Goal: Task Accomplishment & Management: Complete application form

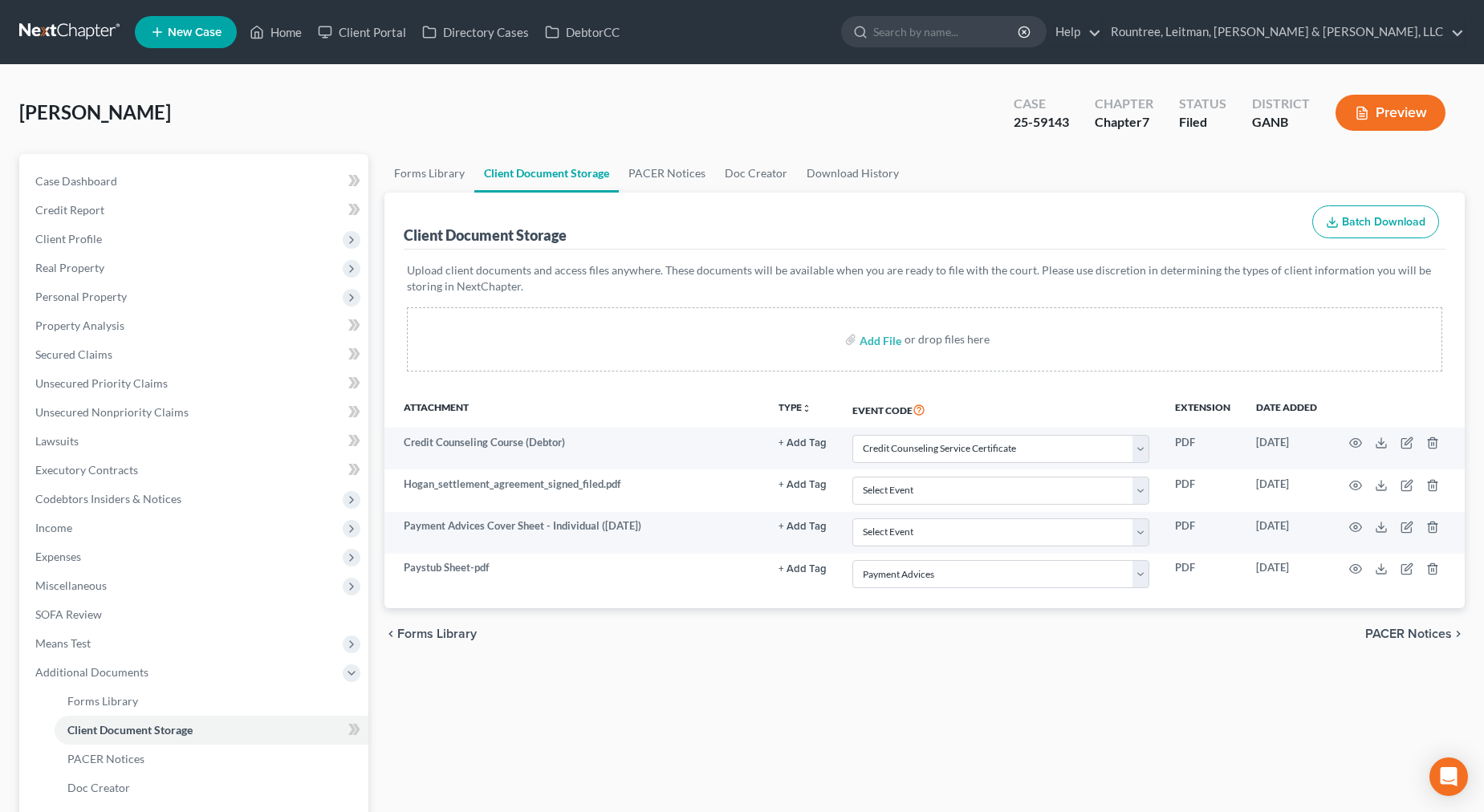
select select "5"
select select "35"
click at [76, 295] on span "Personal Property" at bounding box center [80, 296] width 91 height 14
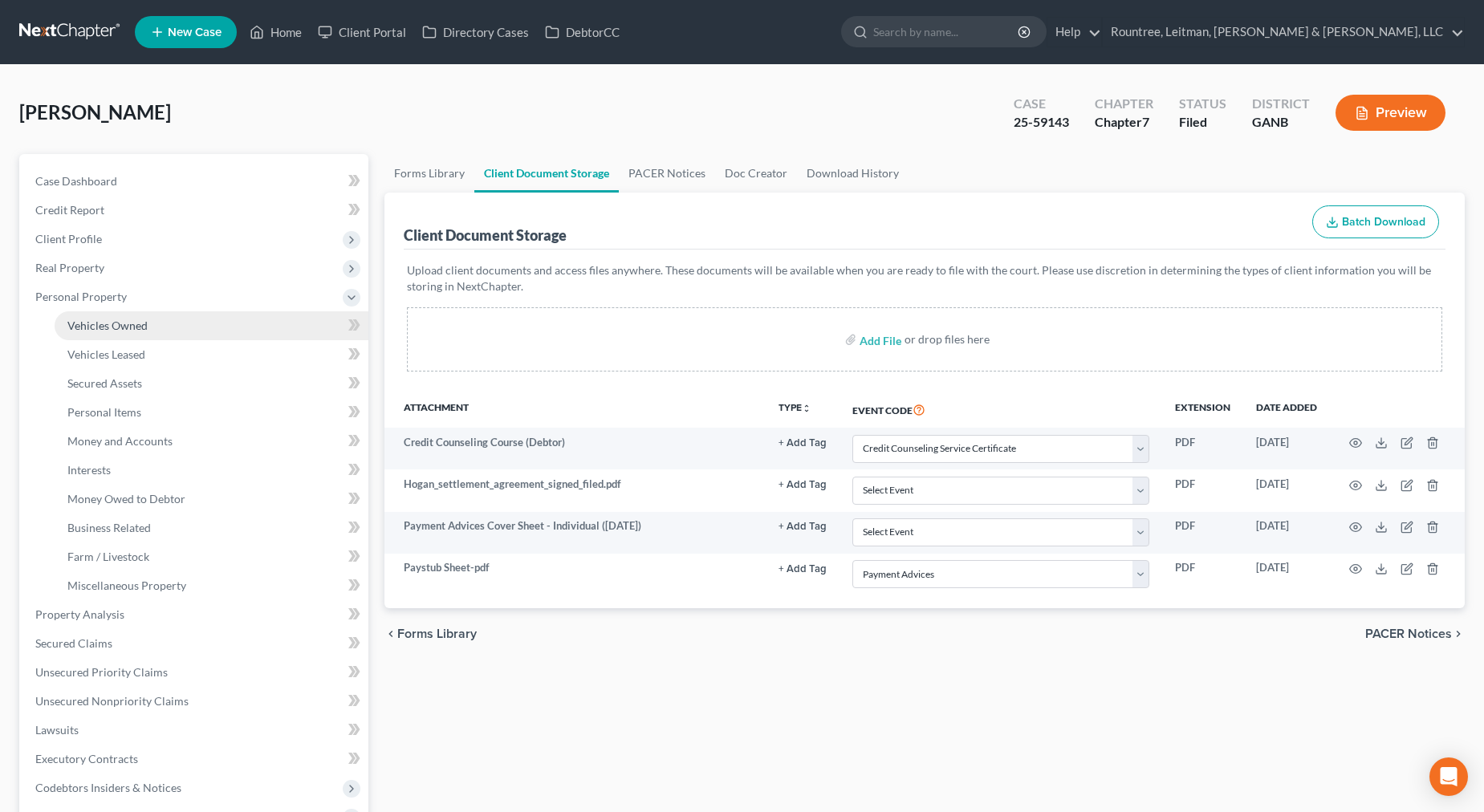
click at [115, 328] on span "Vehicles Owned" at bounding box center [107, 325] width 80 height 14
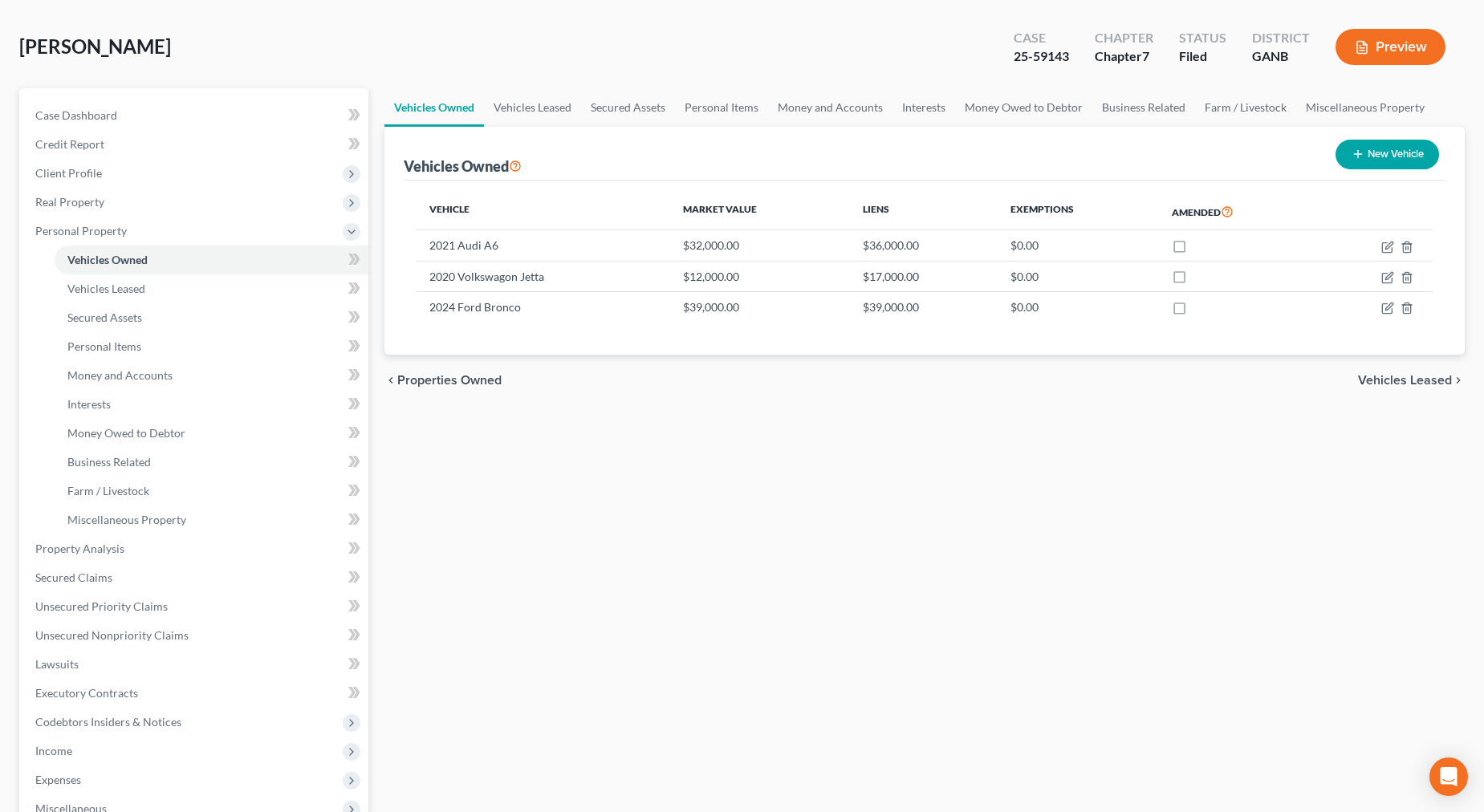
scroll to position [105, 0]
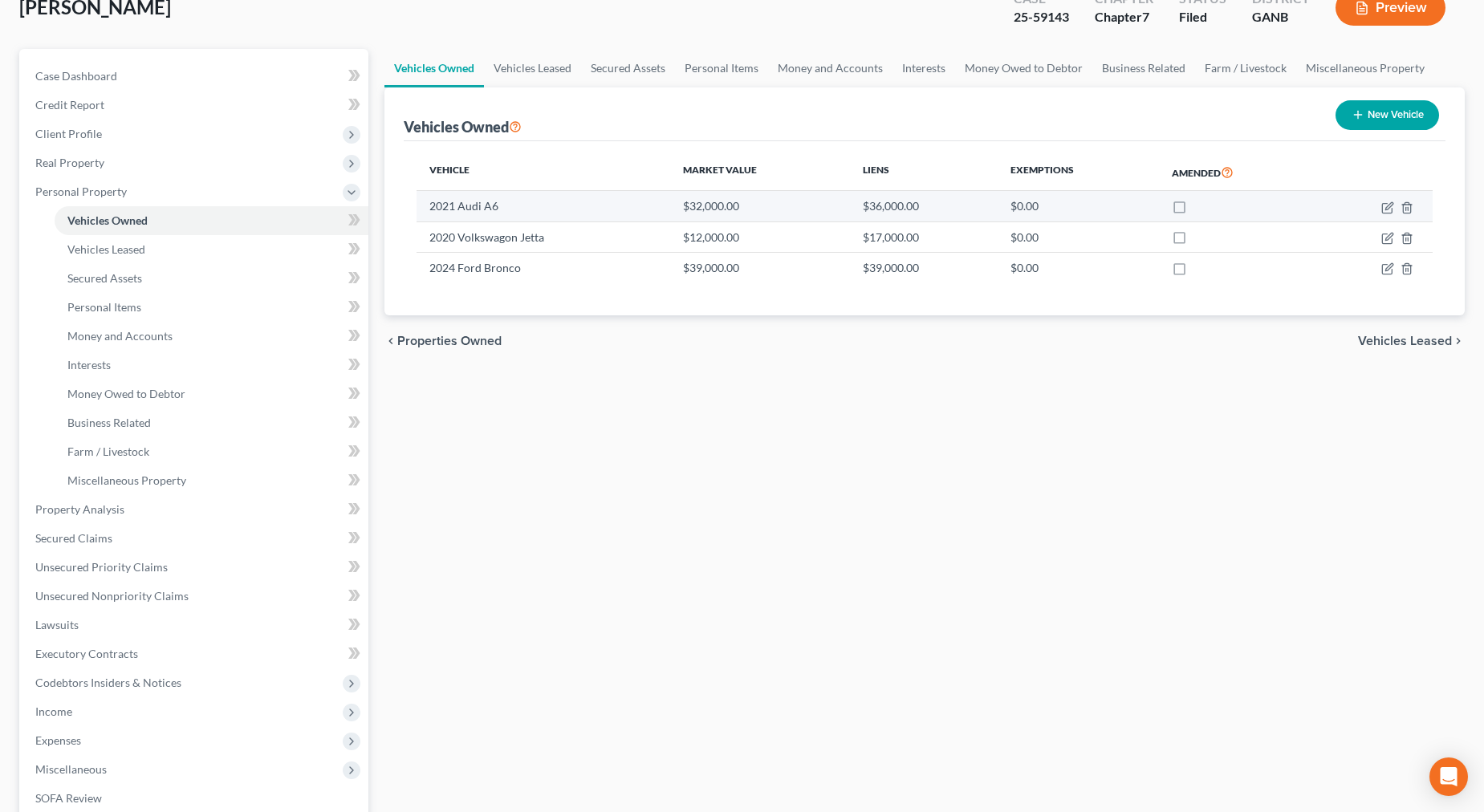
click at [1194, 210] on label at bounding box center [1194, 210] width 0 height 0
click at [1201, 207] on input "checkbox" at bounding box center [1205, 203] width 10 height 10
click at [1194, 210] on label at bounding box center [1194, 210] width 0 height 0
click at [1201, 209] on input "checkbox" at bounding box center [1205, 203] width 10 height 10
checkbox input "false"
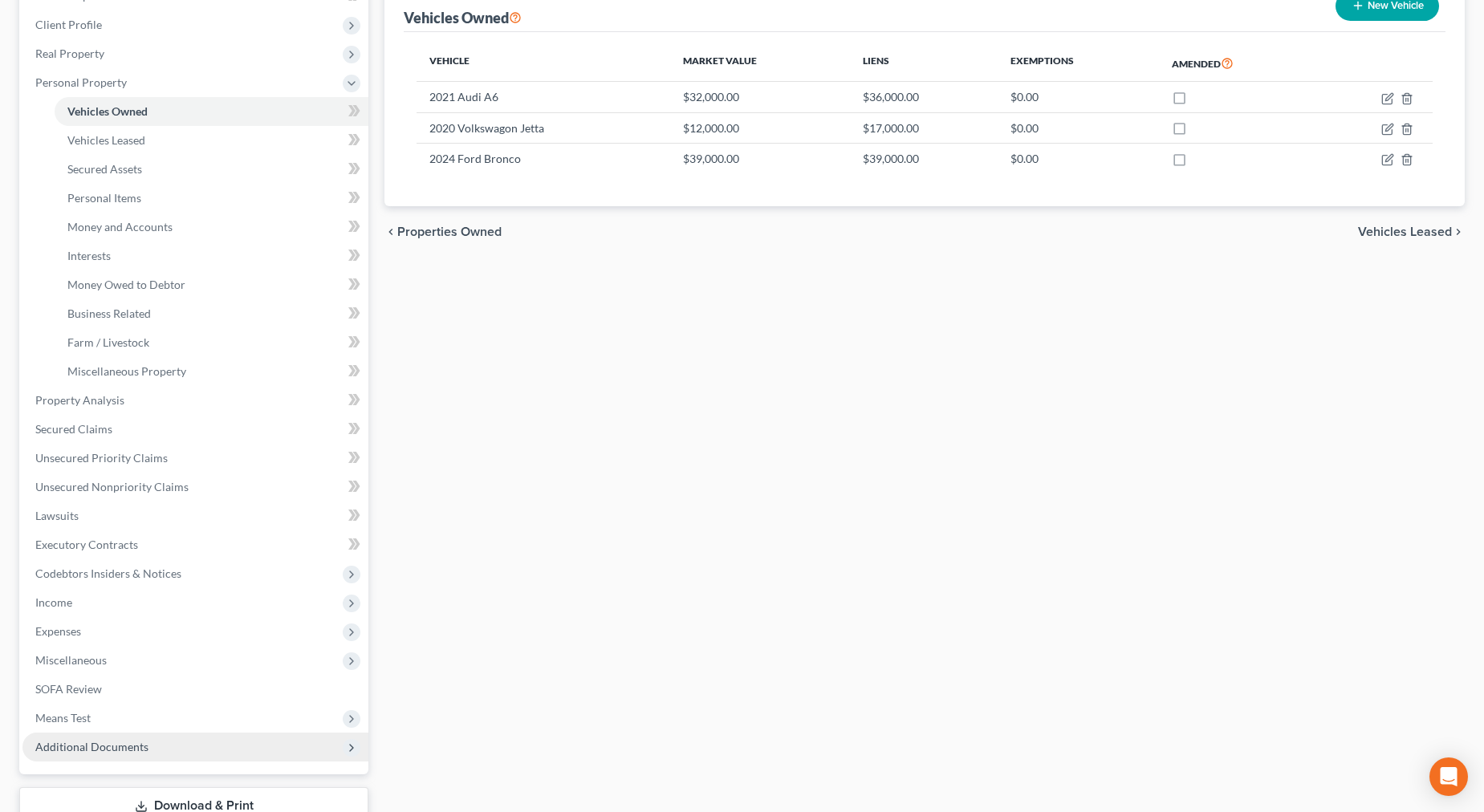
scroll to position [329, 0]
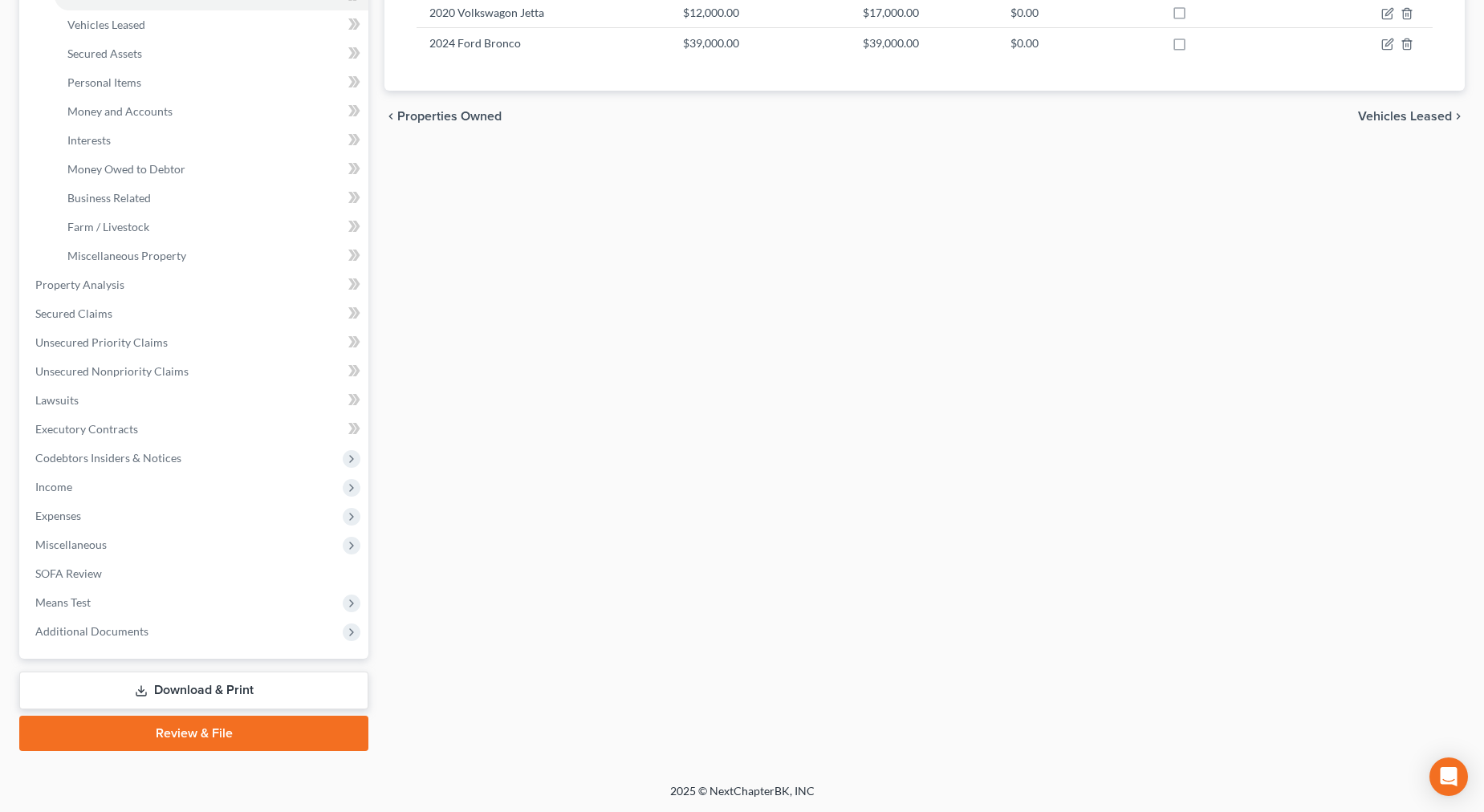
click at [175, 675] on link "Download & Print" at bounding box center [194, 690] width 349 height 38
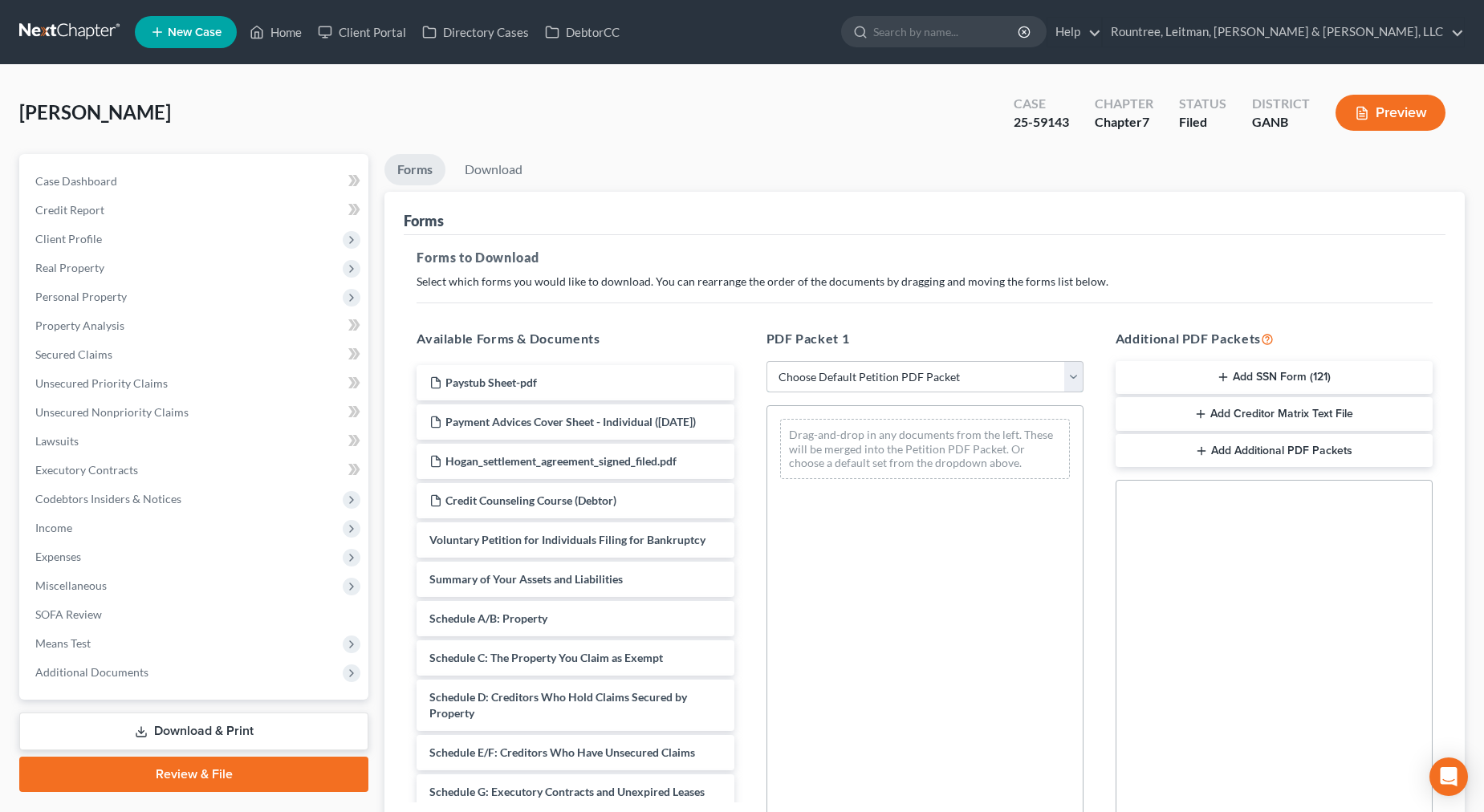
click at [870, 367] on select "Choose Default Petition PDF Packet Complete Bankruptcy Petition (all forms and …" at bounding box center [926, 376] width 317 height 32
select select "2"
click at [767, 361] on select "Choose Default Petition PDF Packet Complete Bankruptcy Petition (all forms and …" at bounding box center [926, 376] width 317 height 32
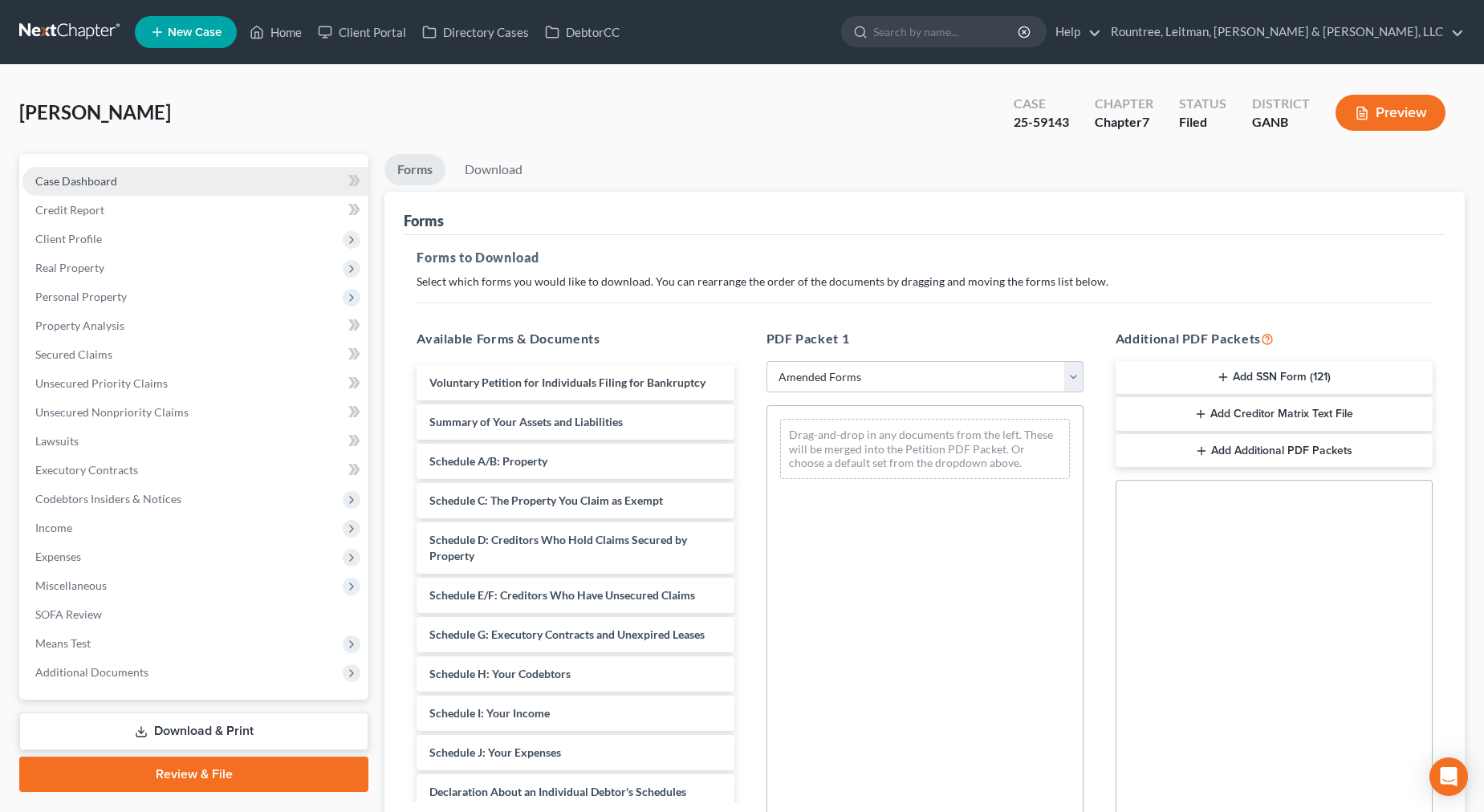
click at [132, 175] on link "Case Dashboard" at bounding box center [195, 181] width 346 height 29
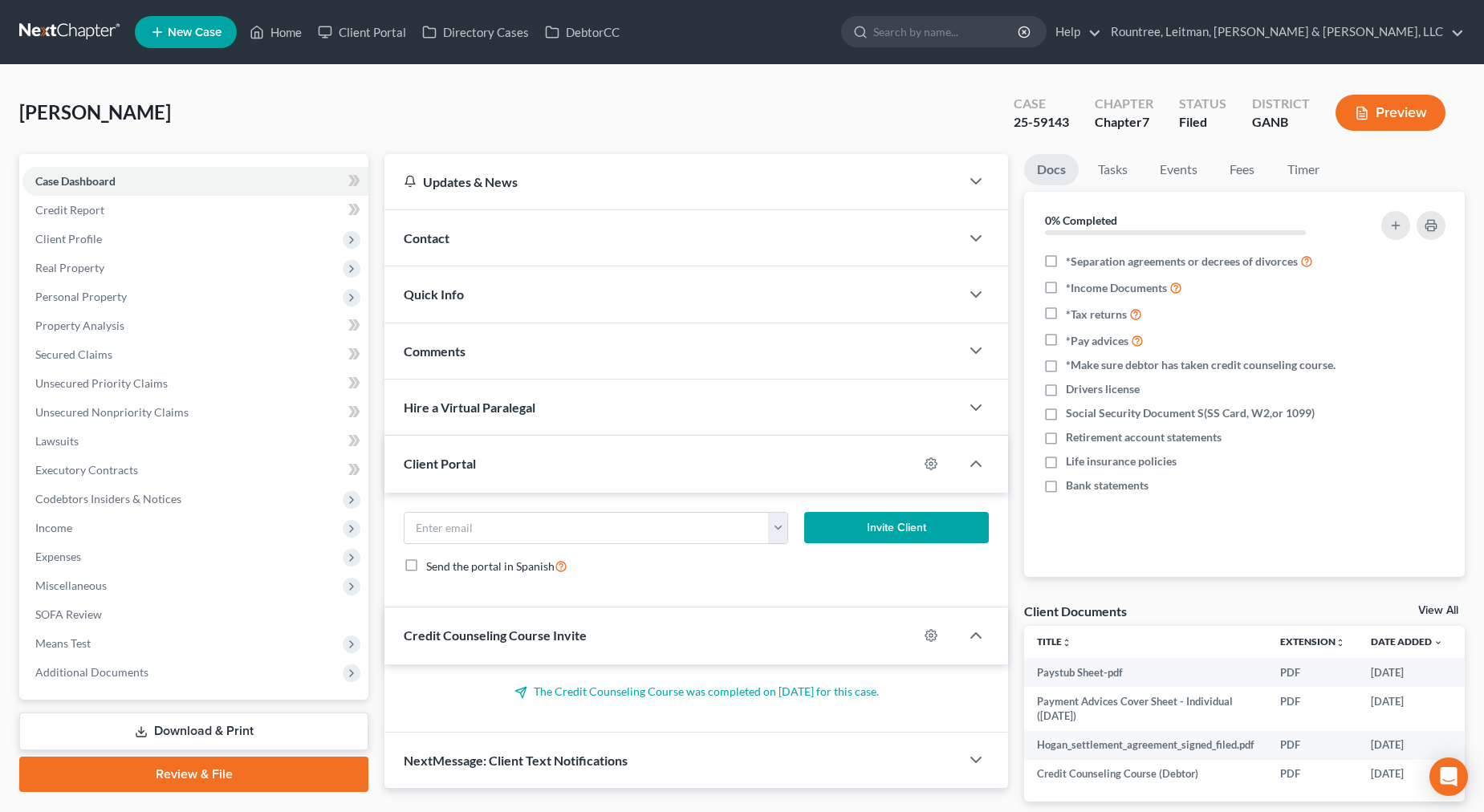
click at [75, 18] on link at bounding box center [70, 31] width 102 height 29
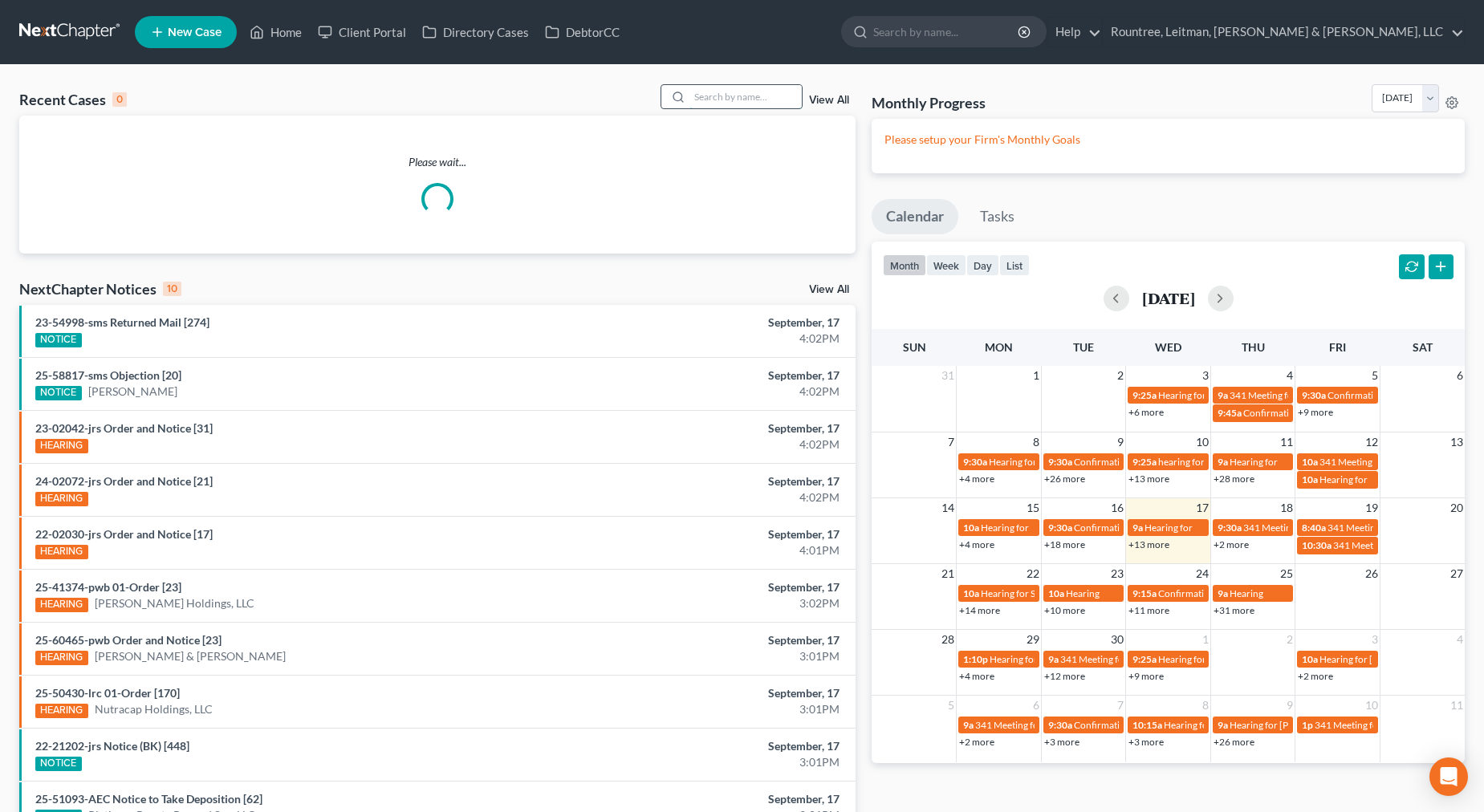
click at [713, 98] on input "search" at bounding box center [746, 96] width 113 height 23
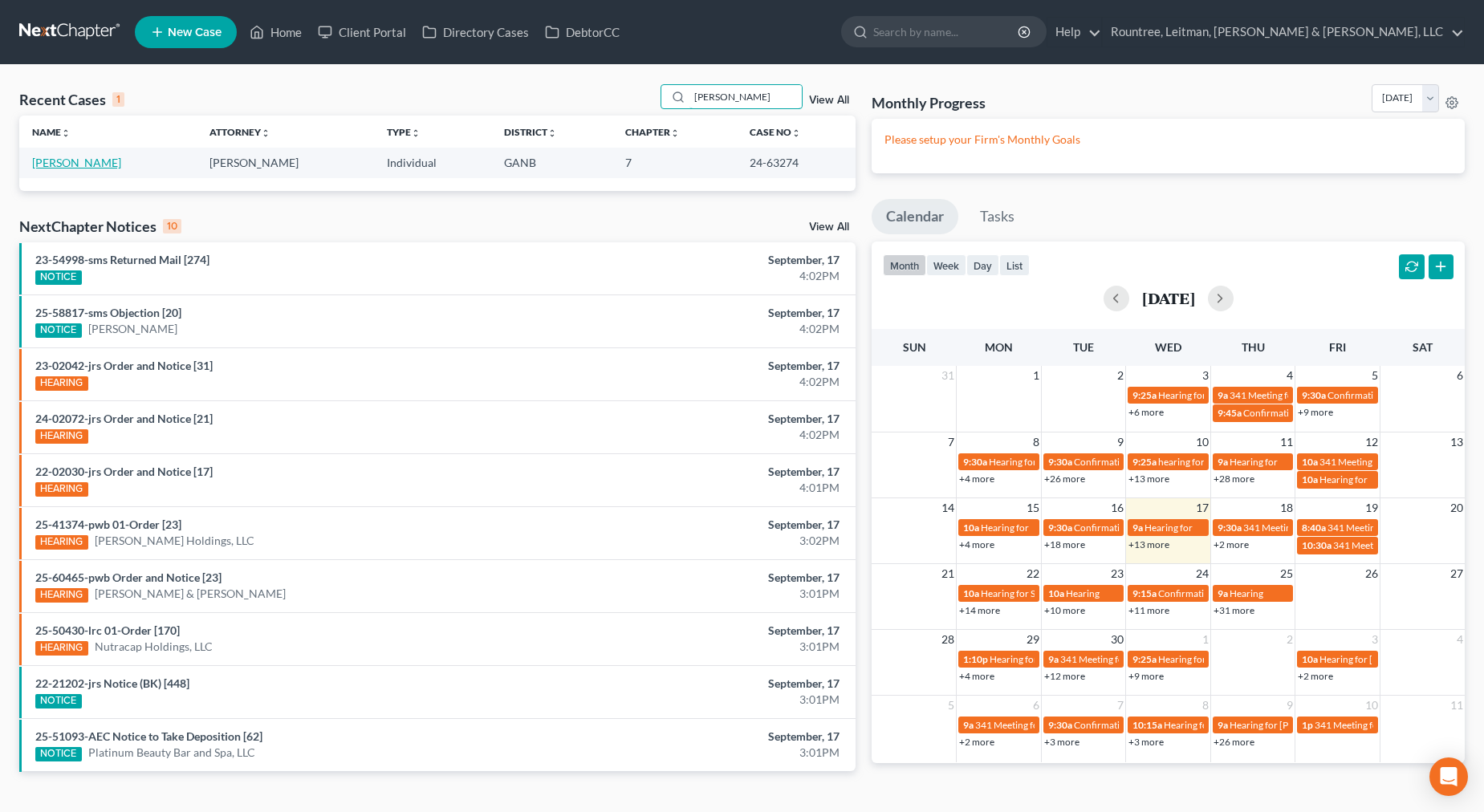
type input "ericka"
click at [82, 164] on link "Williams, Ericka" at bounding box center [77, 162] width 90 height 14
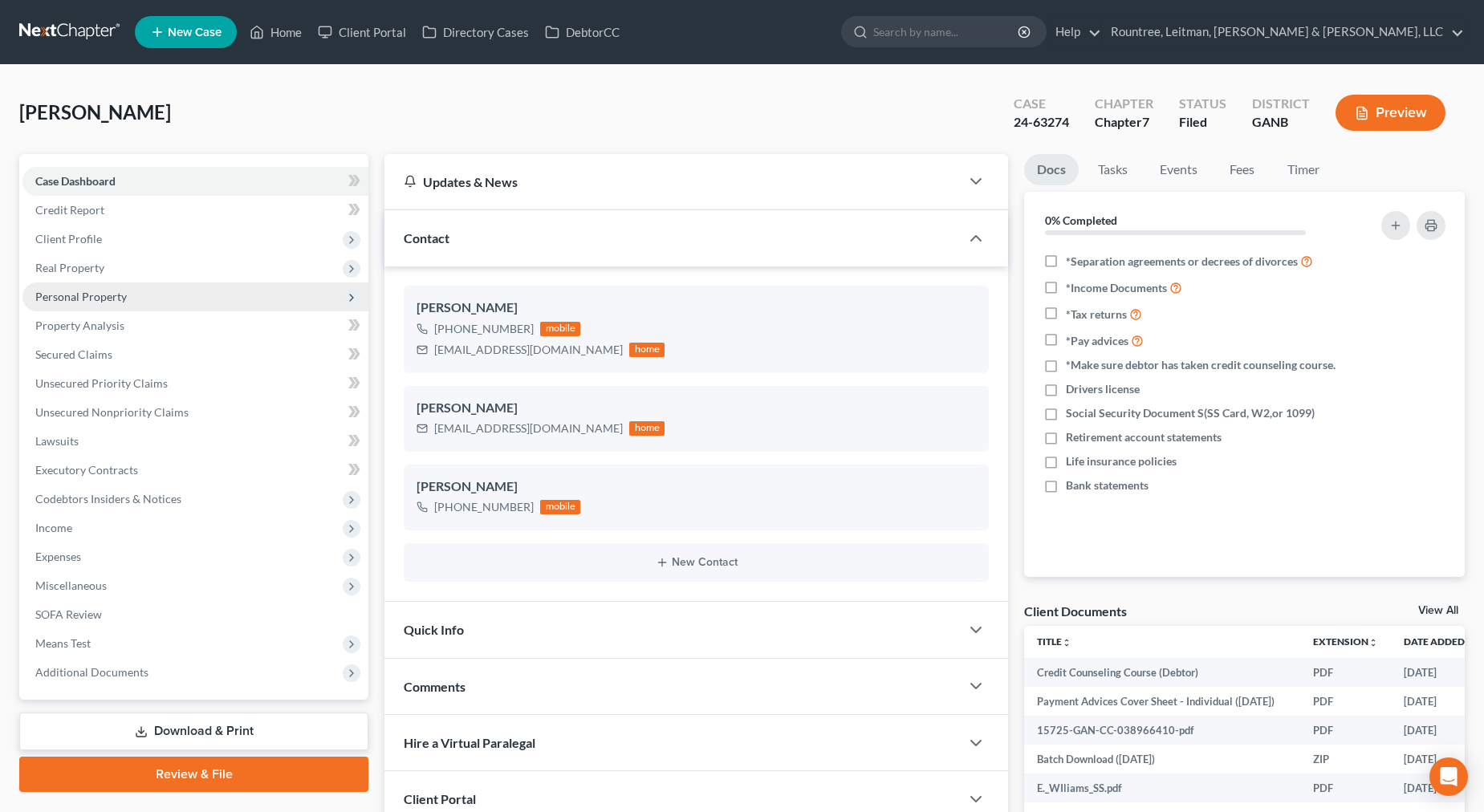
click at [82, 290] on span "Personal Property" at bounding box center [80, 296] width 91 height 14
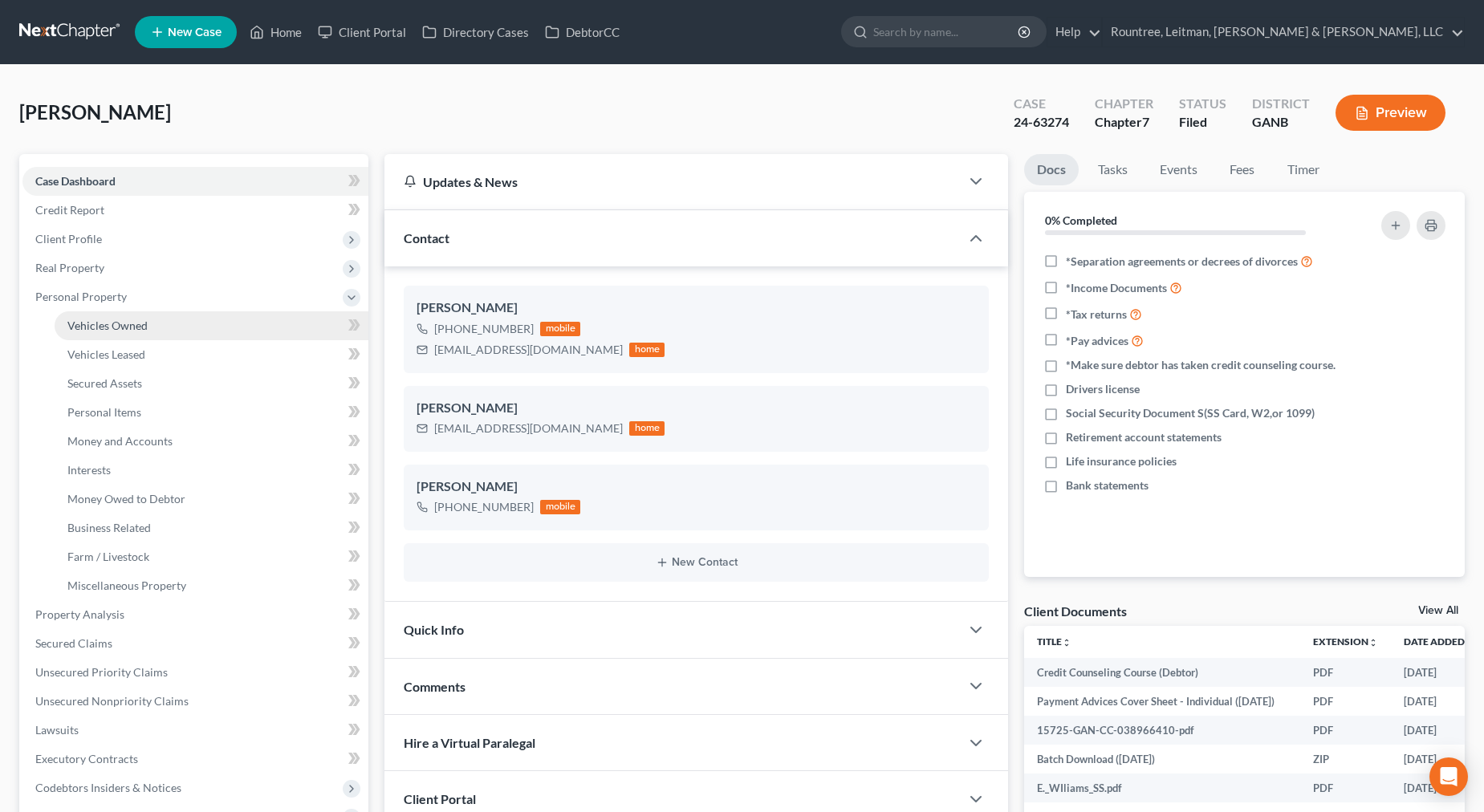
click at [133, 319] on span "Vehicles Owned" at bounding box center [107, 325] width 80 height 14
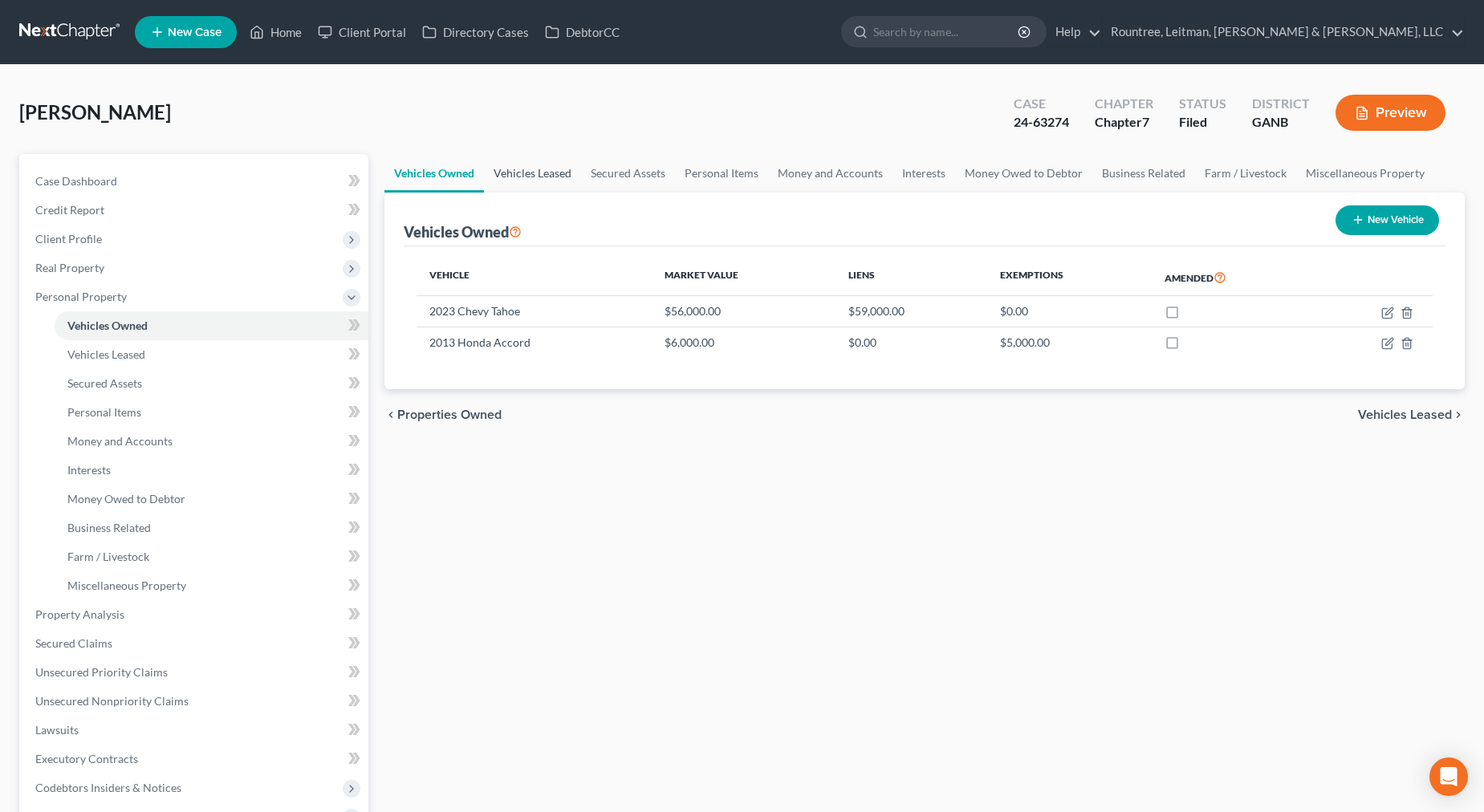
click at [544, 173] on link "Vehicles Leased" at bounding box center [533, 173] width 97 height 39
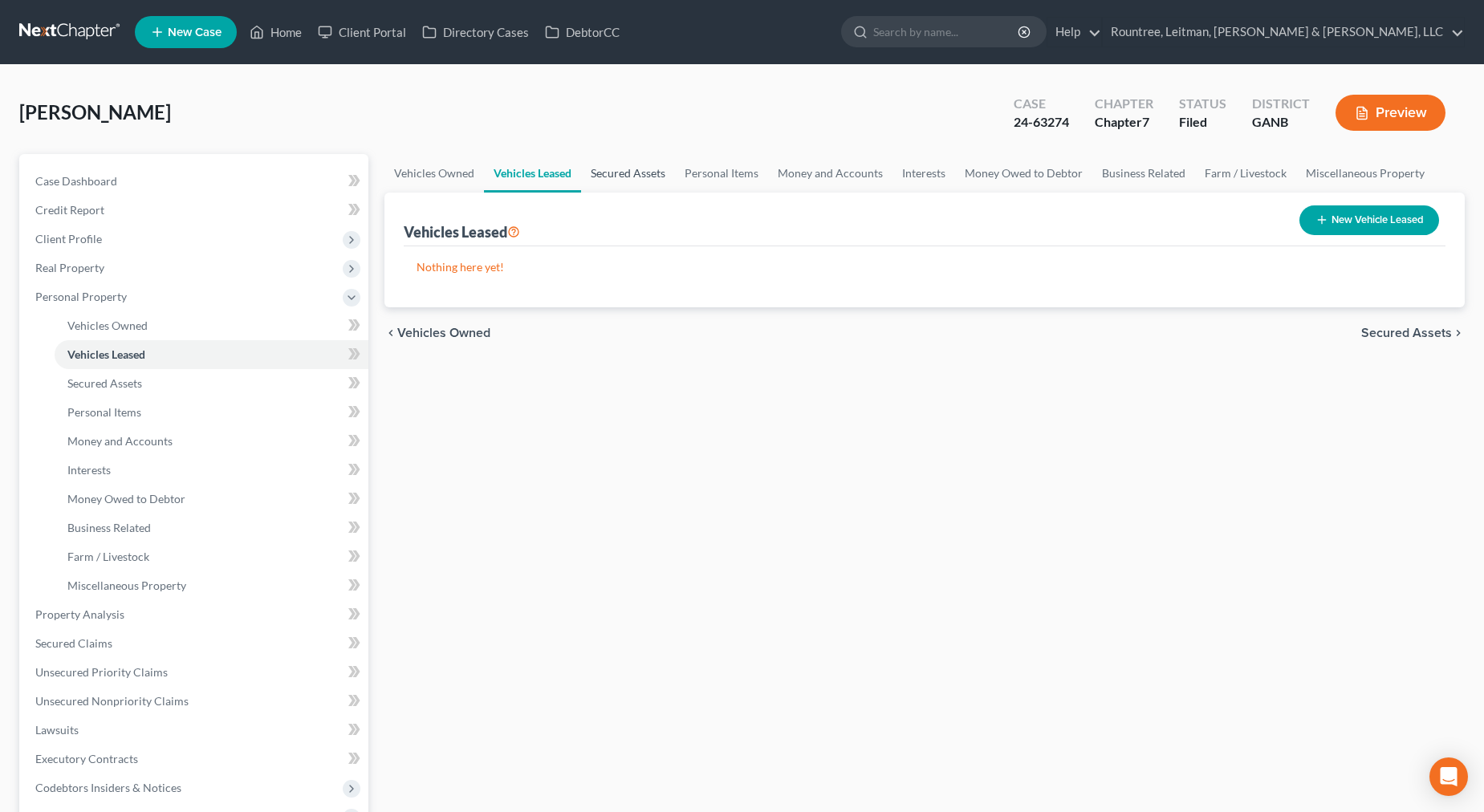
click at [638, 173] on link "Secured Assets" at bounding box center [628, 173] width 94 height 39
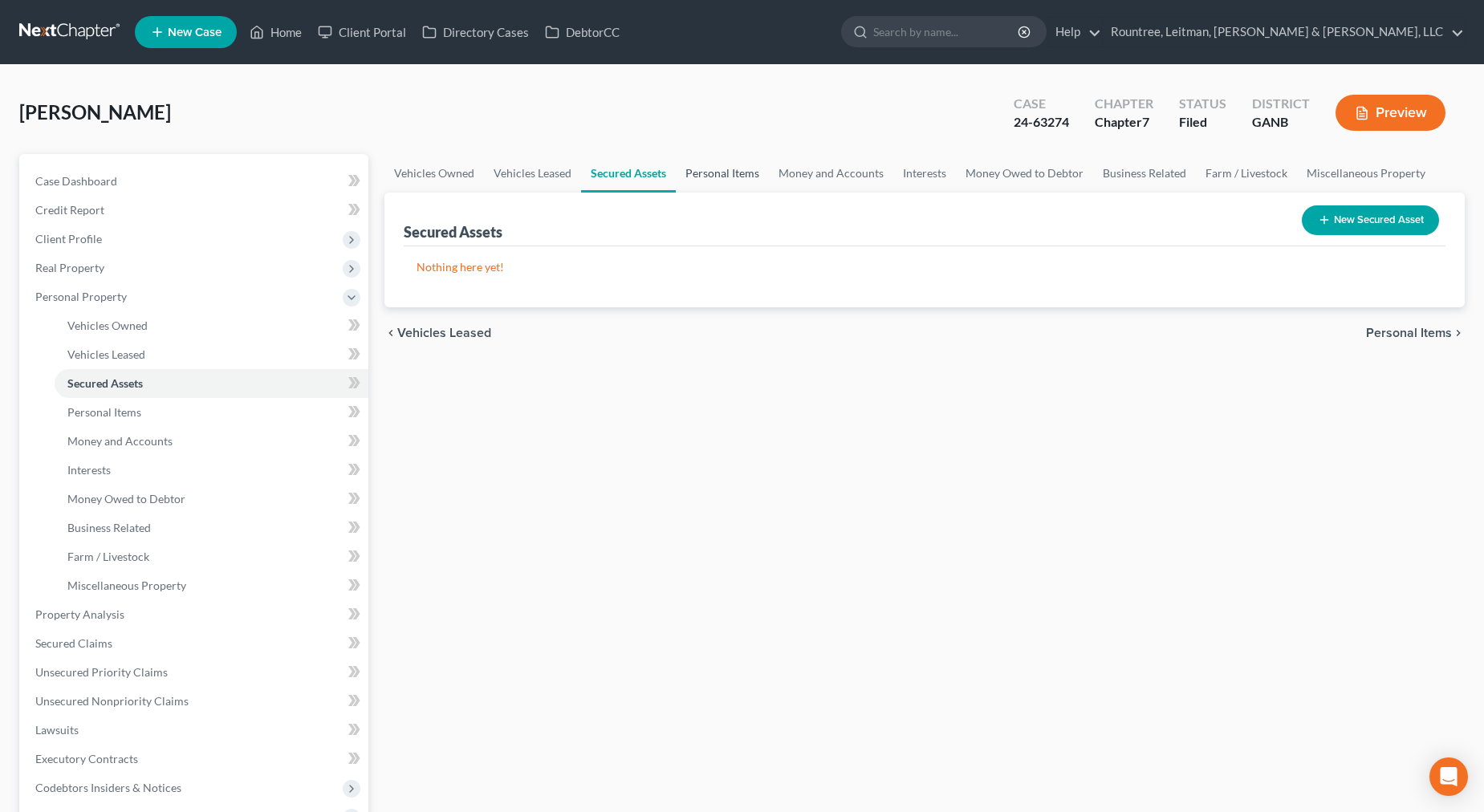
click at [712, 176] on link "Personal Items" at bounding box center [722, 173] width 93 height 39
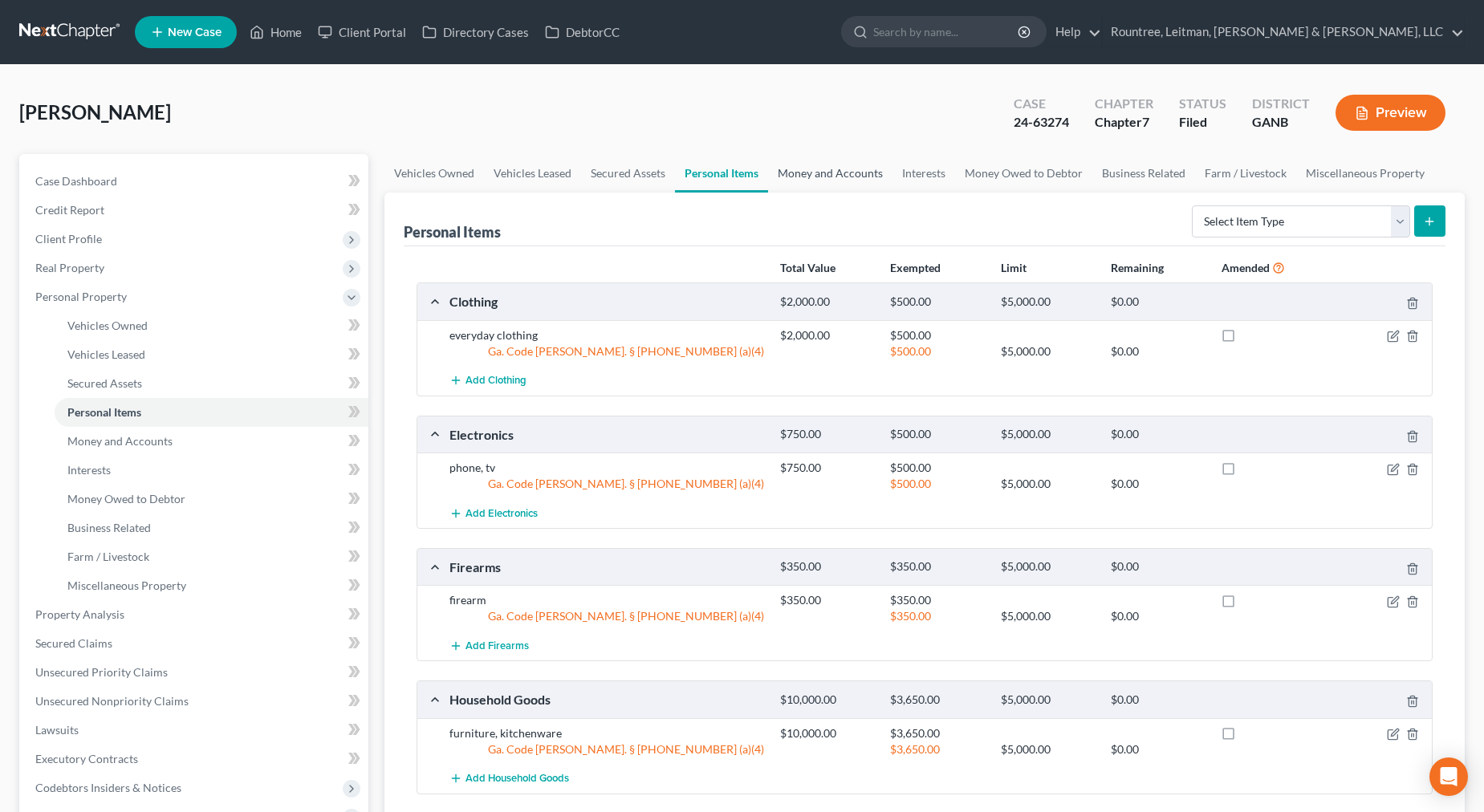
click at [844, 176] on link "Money and Accounts" at bounding box center [830, 173] width 125 height 39
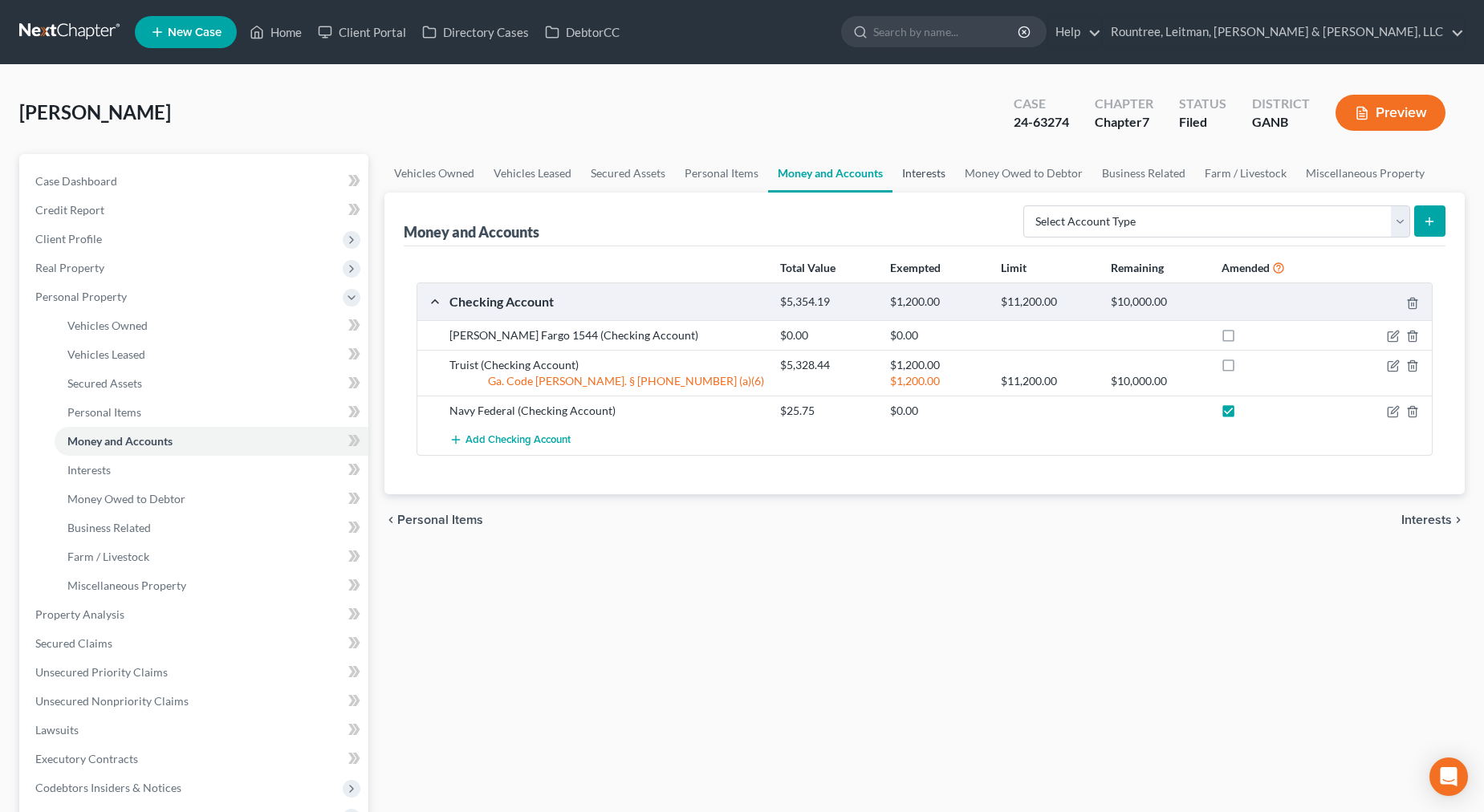
click at [921, 171] on link "Interests" at bounding box center [924, 173] width 63 height 39
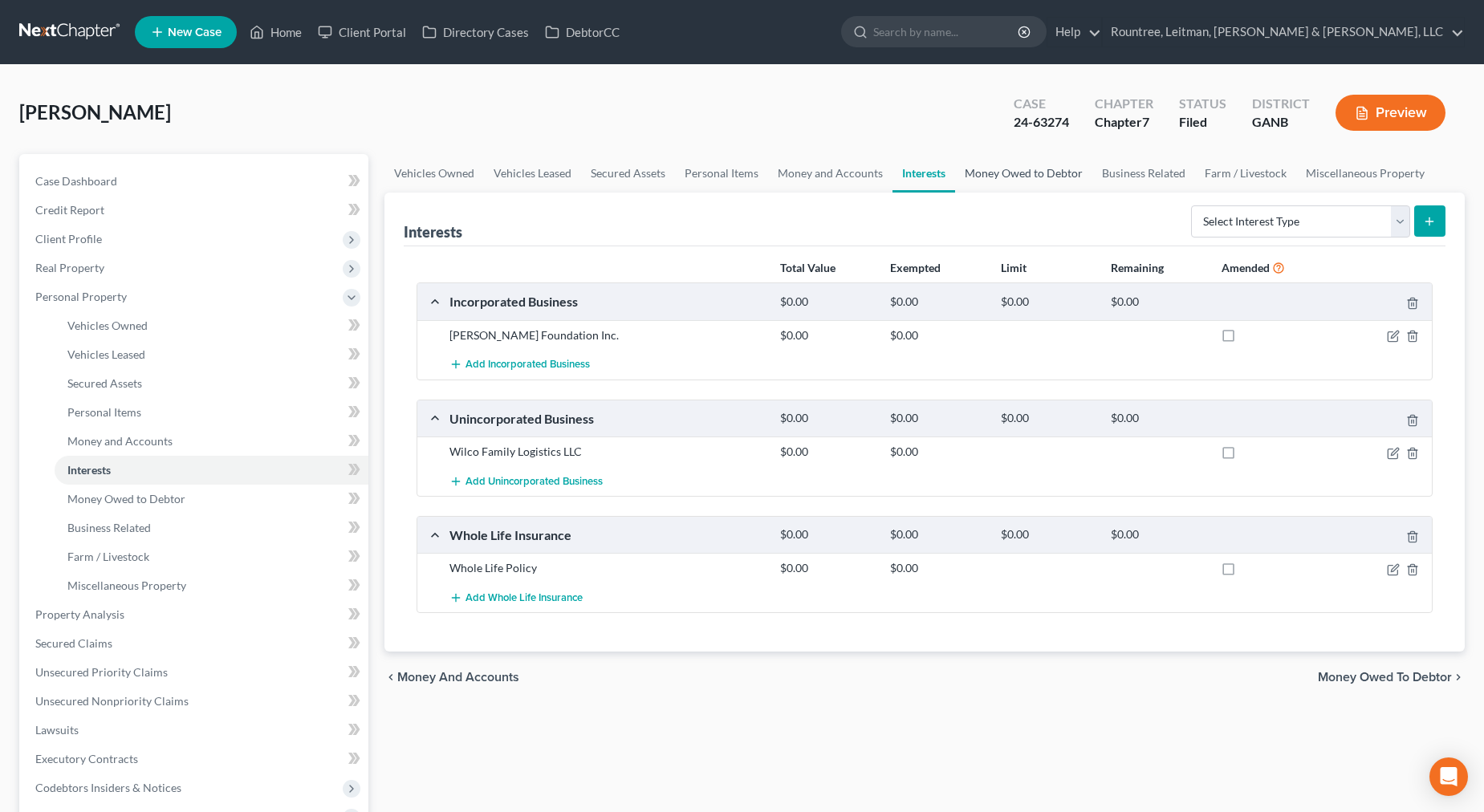
click at [1032, 172] on link "Money Owed to Debtor" at bounding box center [1023, 173] width 138 height 39
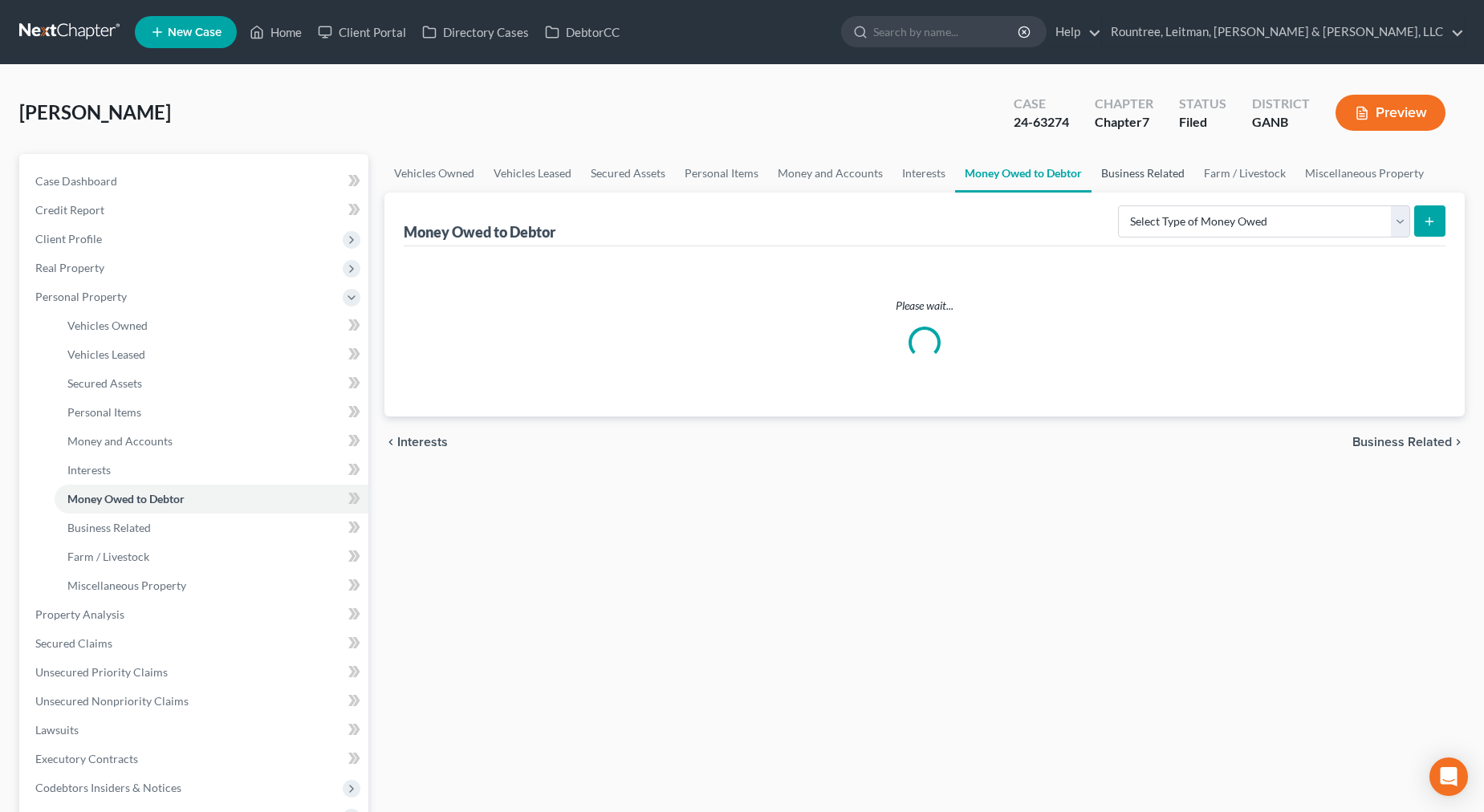
click at [1143, 175] on link "Business Related" at bounding box center [1143, 173] width 102 height 39
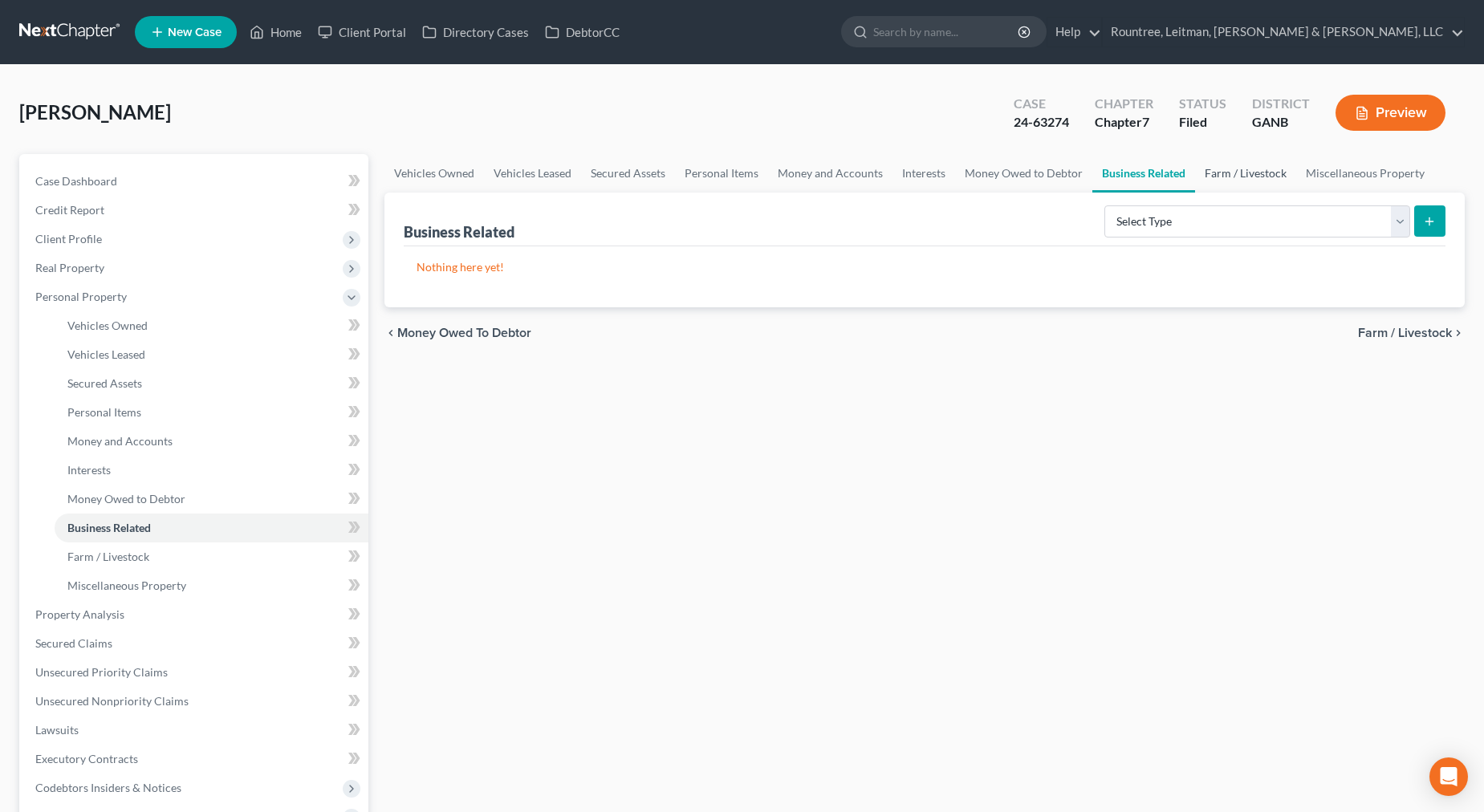
click at [1225, 173] on link "Farm / Livestock" at bounding box center [1246, 173] width 102 height 39
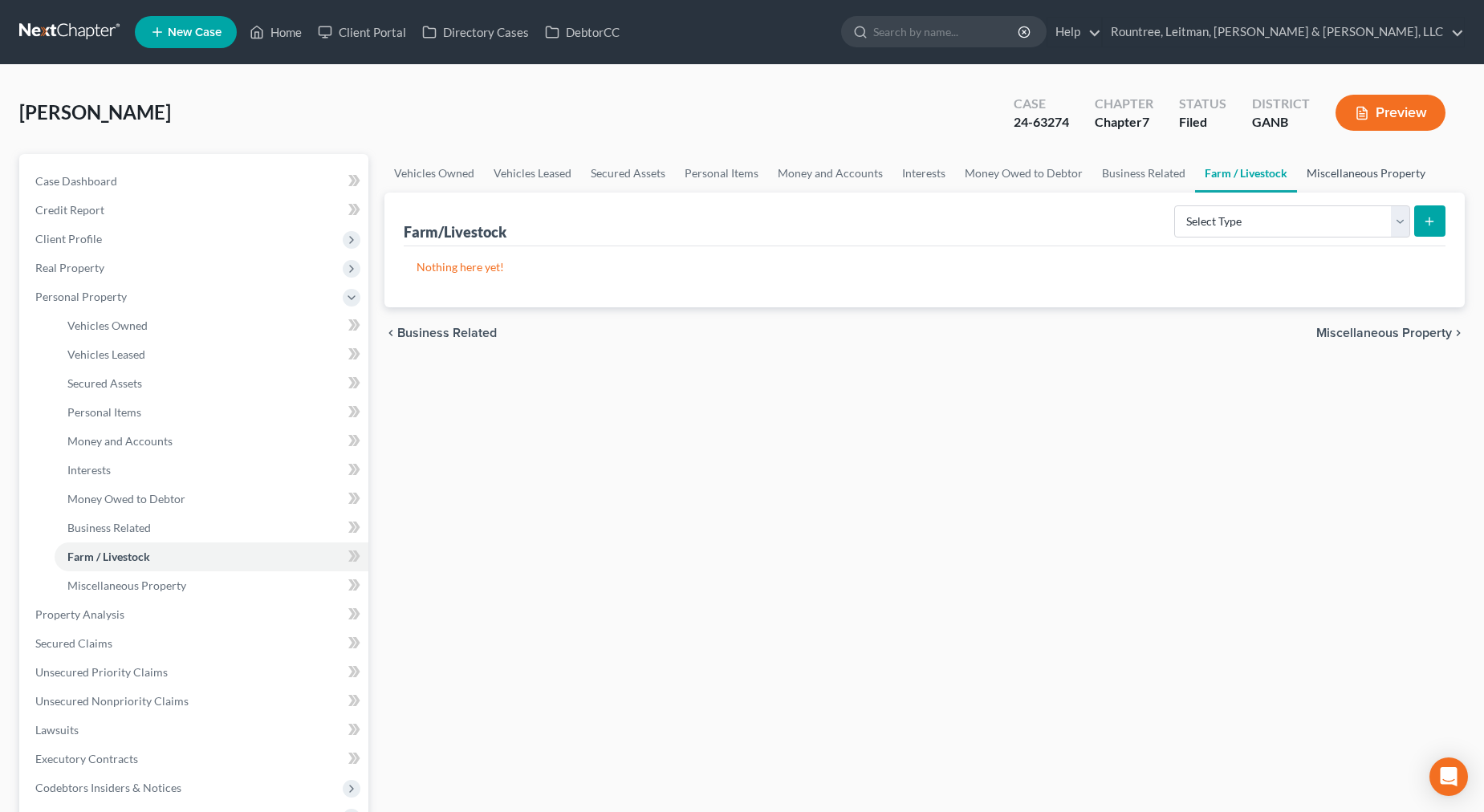
click at [1359, 175] on link "Miscellaneous Property" at bounding box center [1367, 173] width 138 height 39
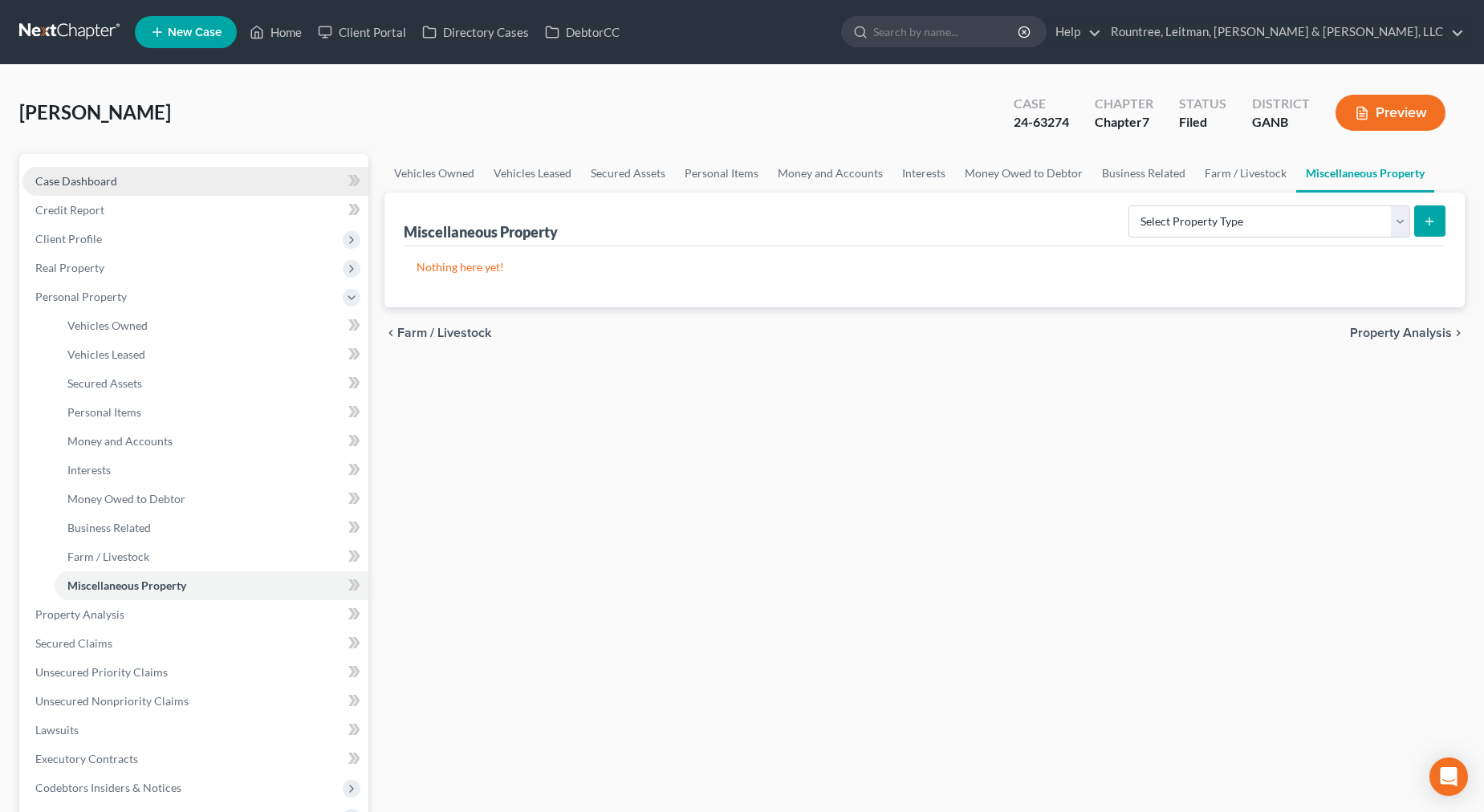
click at [80, 182] on span "Case Dashboard" at bounding box center [76, 181] width 82 height 14
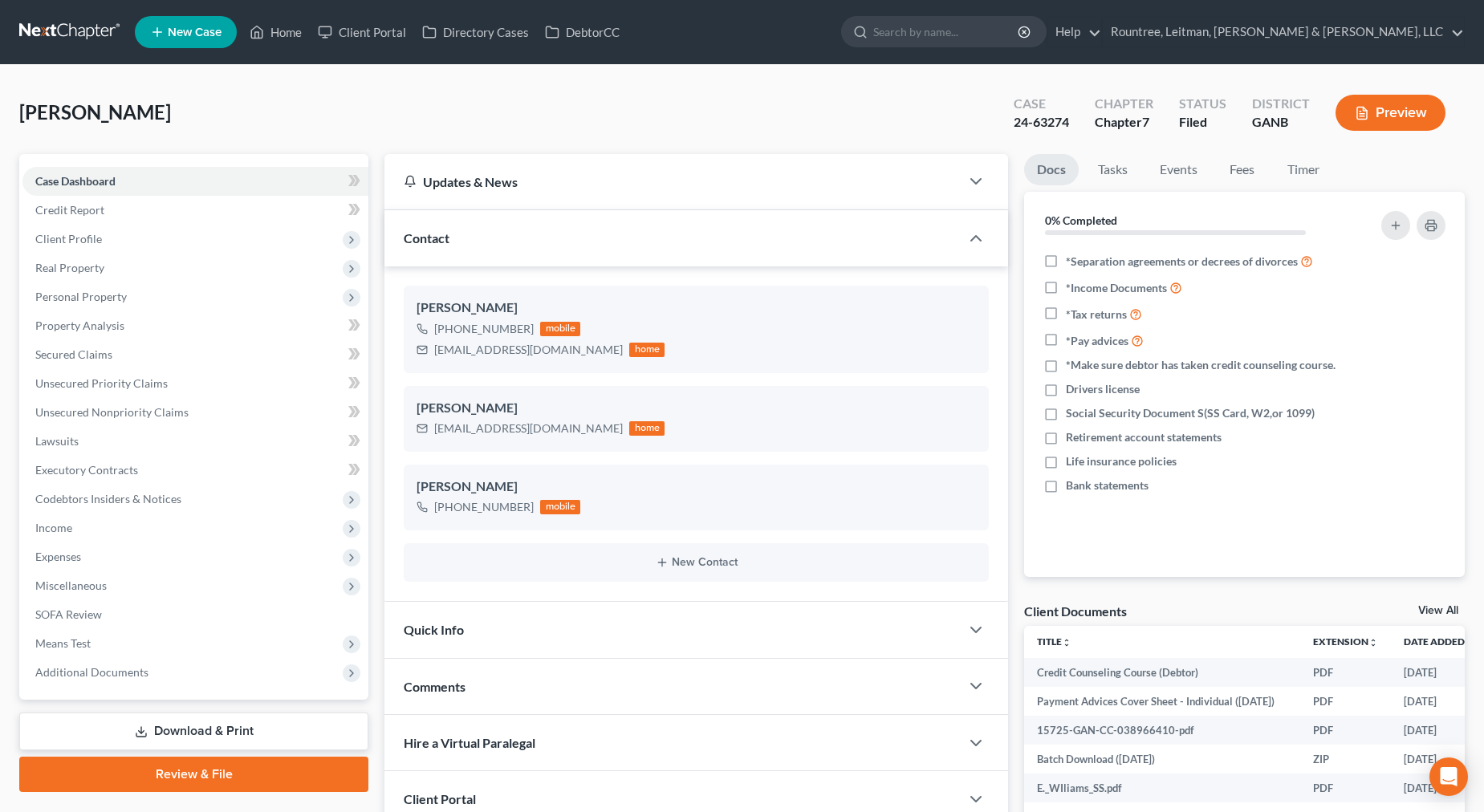
click at [68, 30] on link at bounding box center [70, 31] width 102 height 29
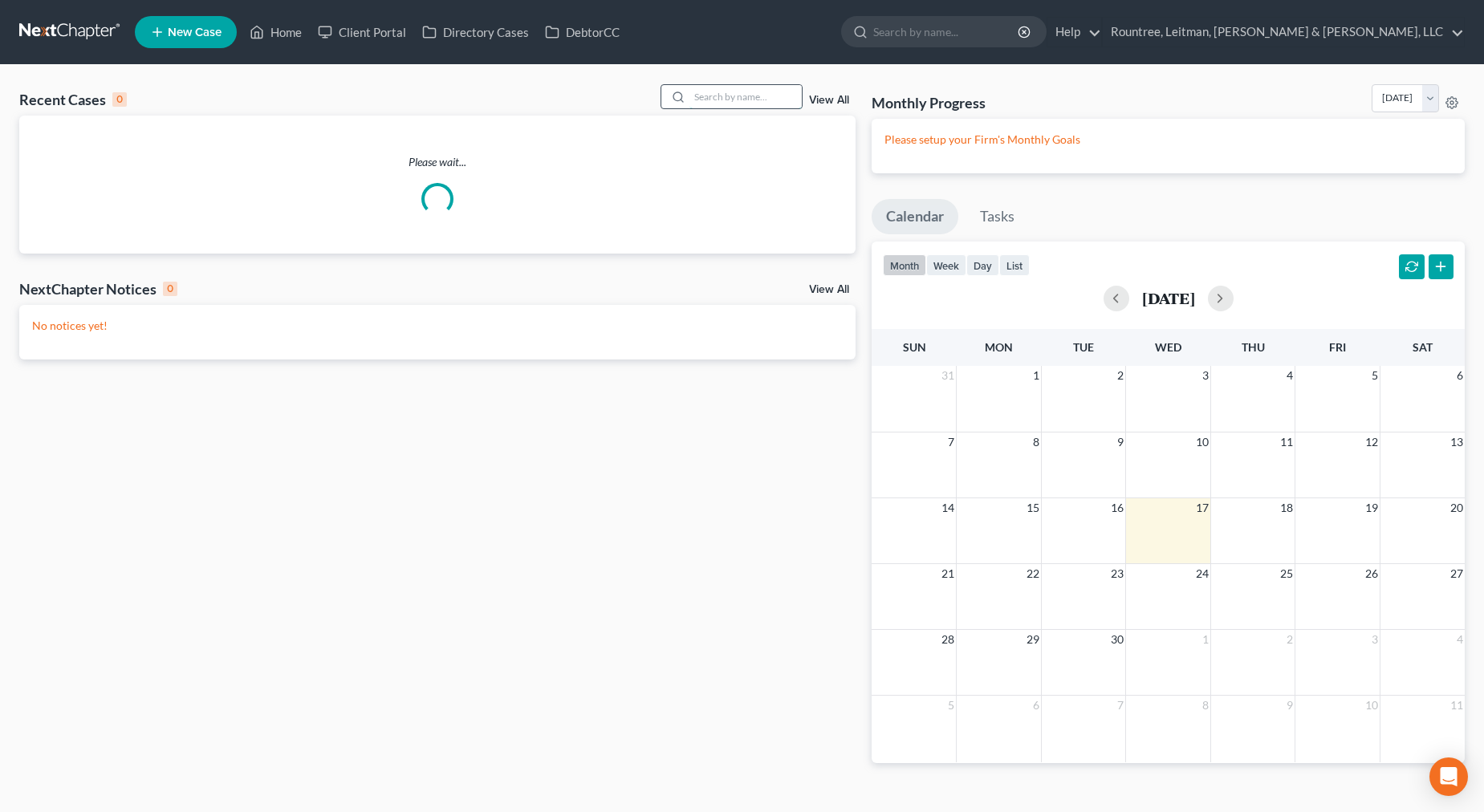
click at [718, 93] on input "search" at bounding box center [746, 96] width 113 height 23
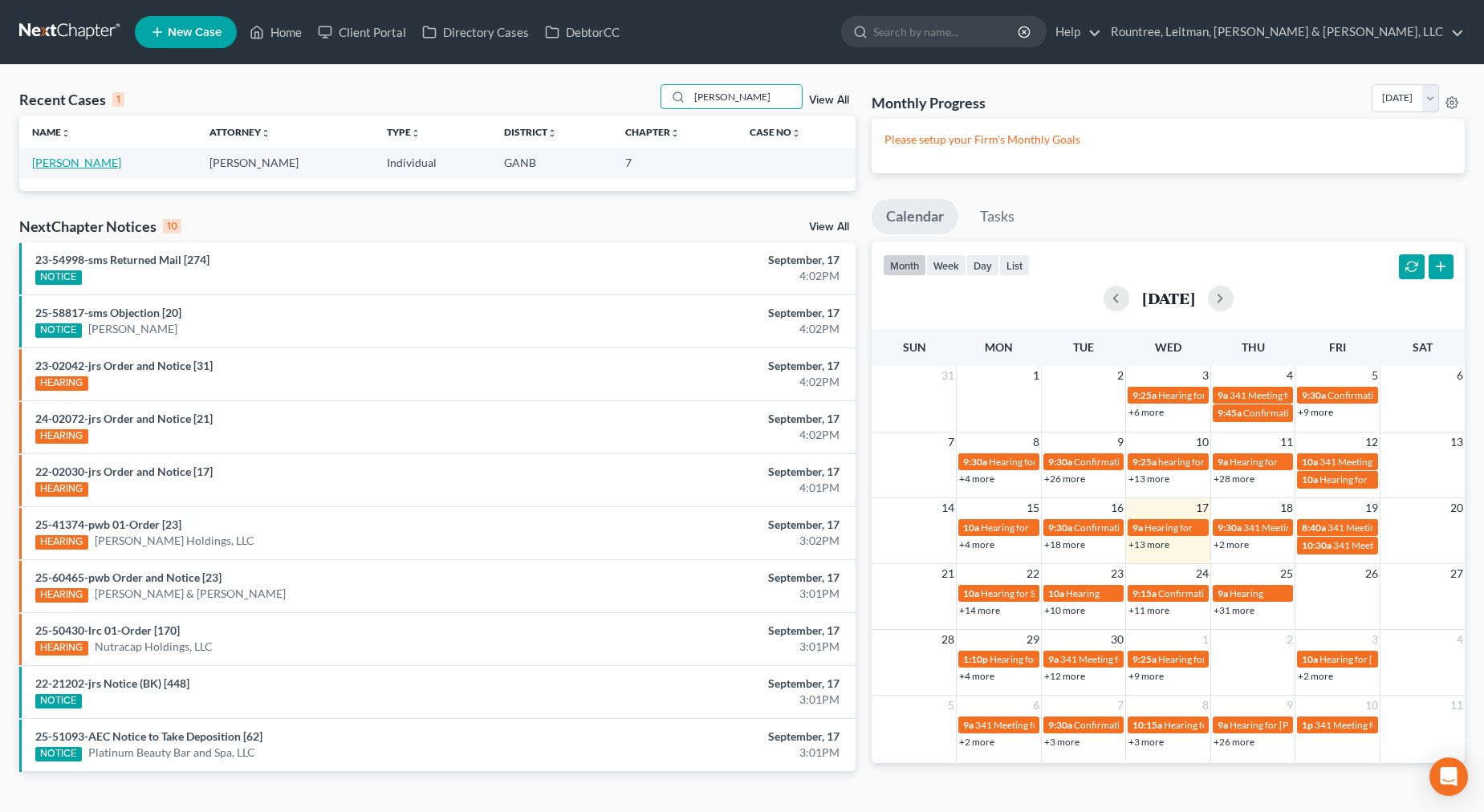
type input "[PERSON_NAME]"
click at [92, 163] on link "[PERSON_NAME]" at bounding box center [77, 162] width 90 height 14
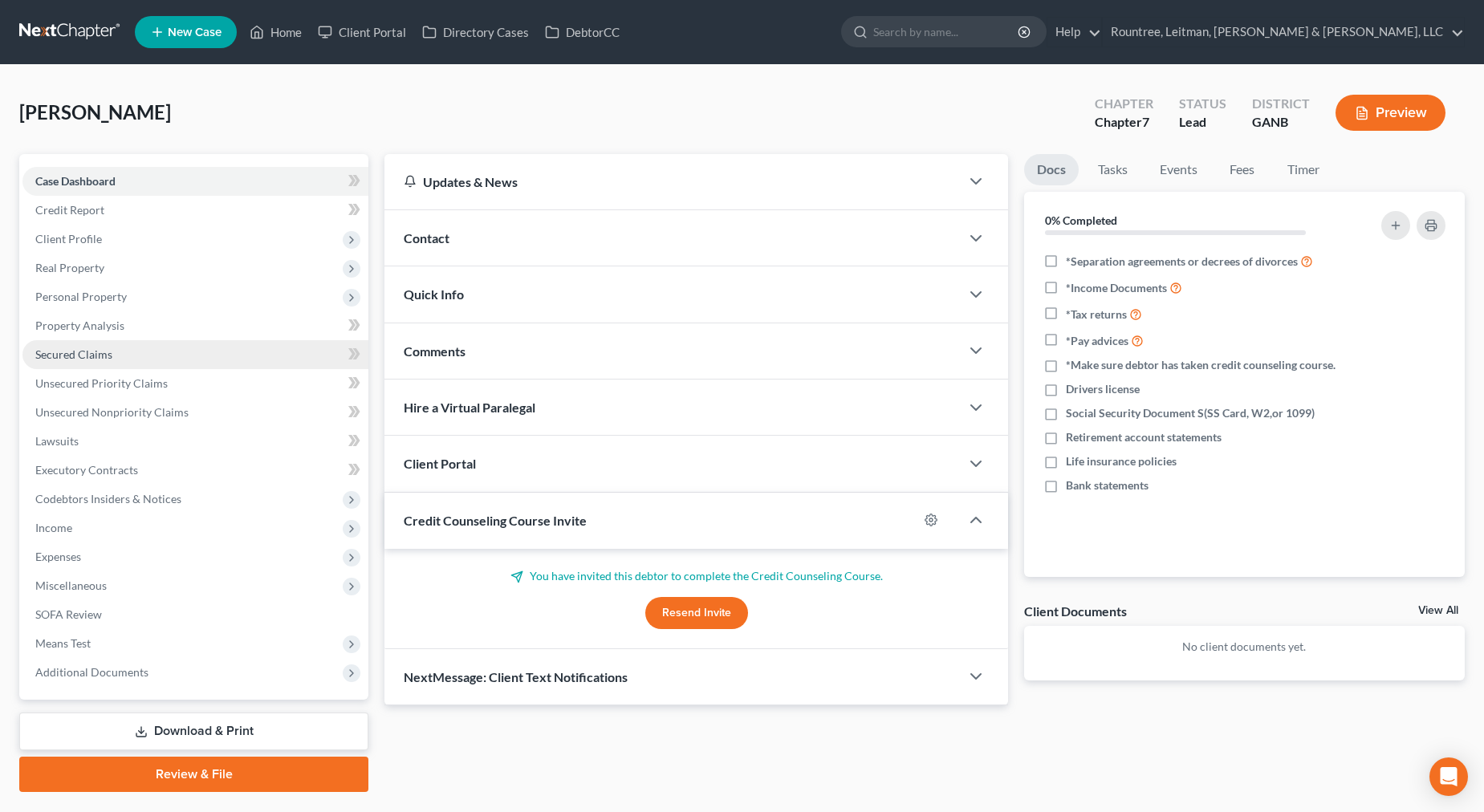
click at [83, 358] on span "Secured Claims" at bounding box center [74, 354] width 78 height 14
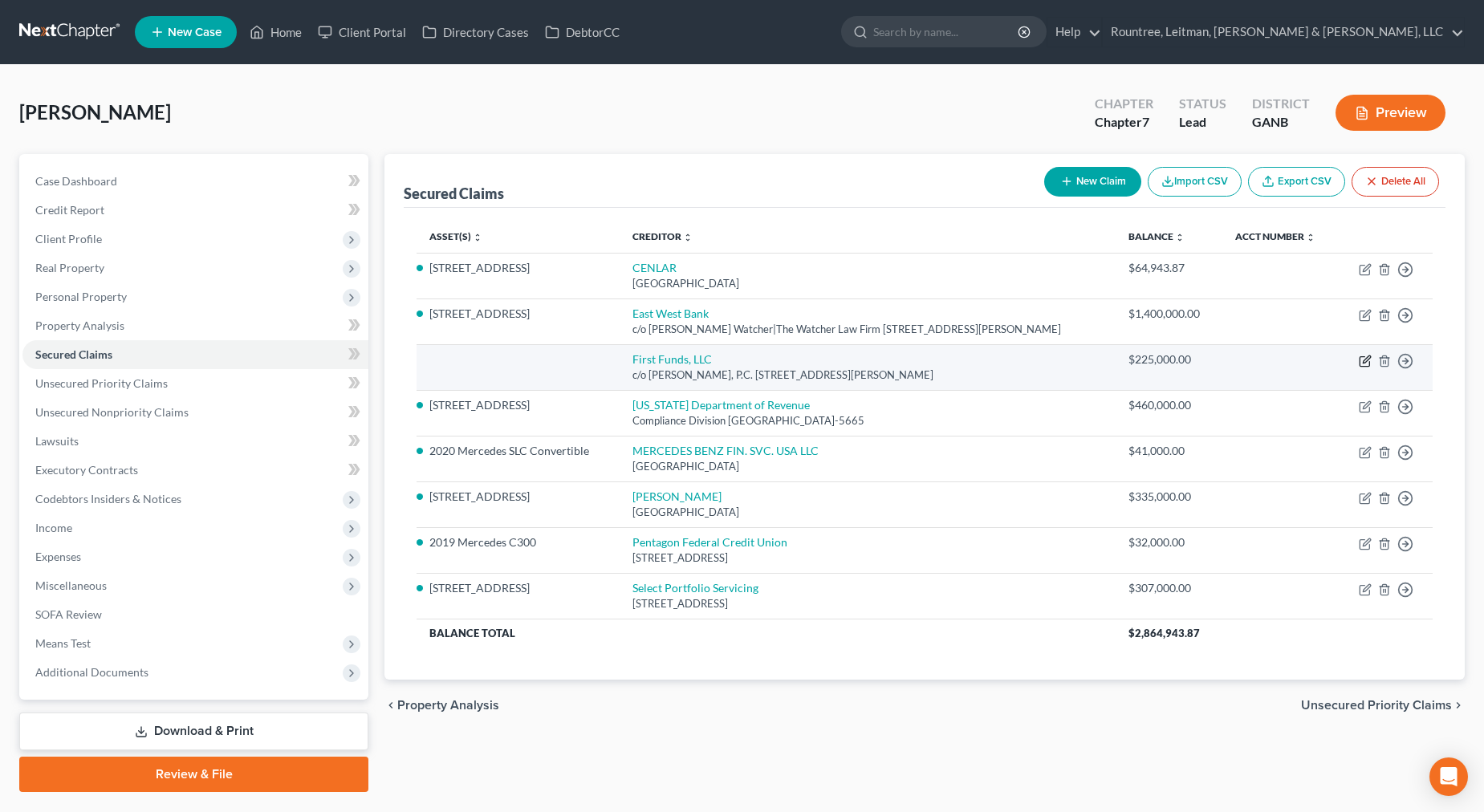
click at [1365, 360] on icon "button" at bounding box center [1367, 359] width 7 height 7
select select "35"
select select "3"
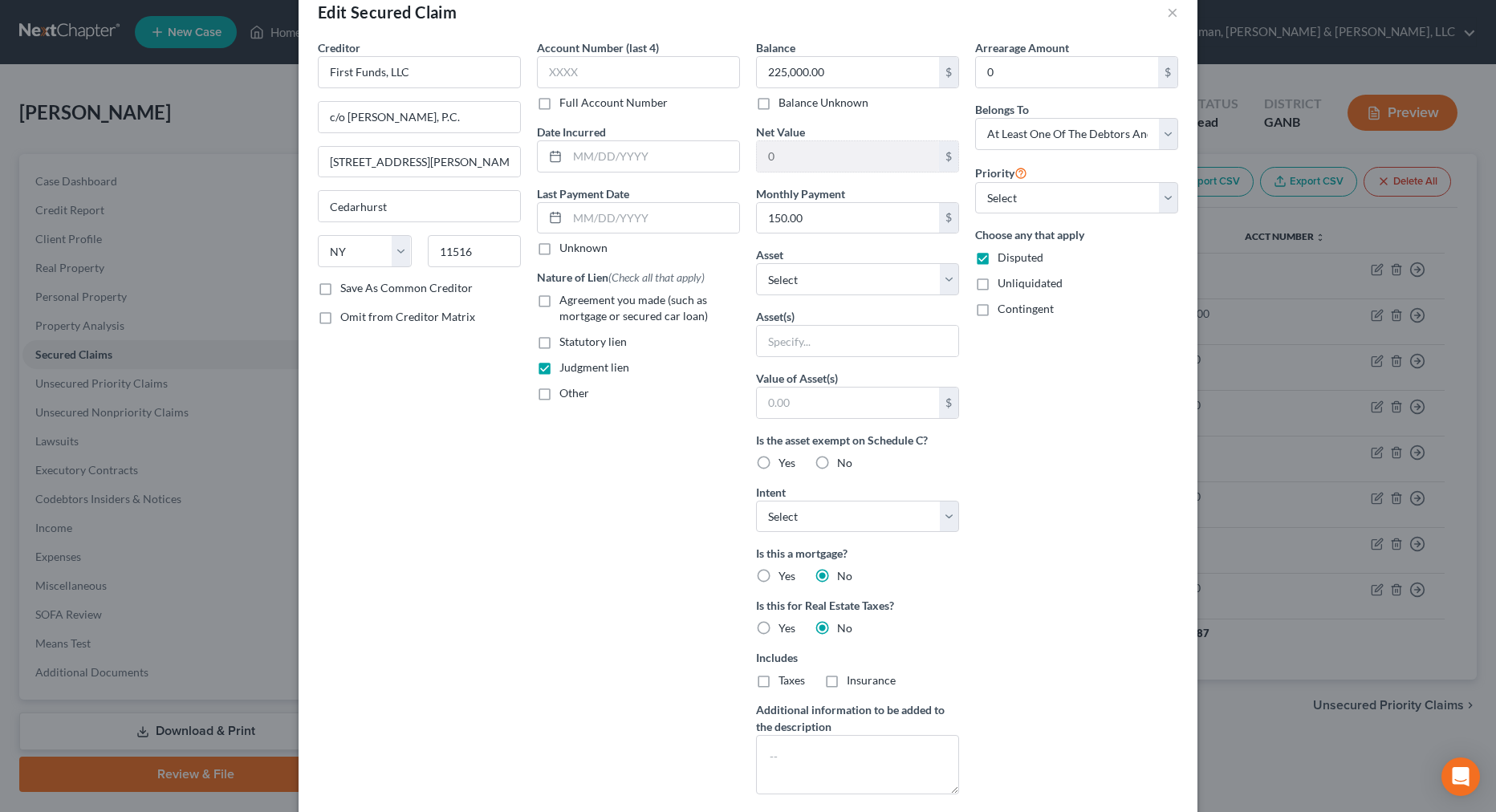
scroll to position [35, 0]
click at [805, 275] on select "Select Other Multiple Assets 2020 Mercedes SLC Convertible - $30747.0 Clothing …" at bounding box center [857, 278] width 203 height 32
click at [801, 275] on select "Select Other Multiple Assets 2020 Mercedes SLC Convertible - $30747.0 Clothing …" at bounding box center [857, 278] width 203 height 32
select select "1"
click at [756, 262] on select "Select Other Multiple Assets 2020 Mercedes SLC Convertible - $30747.0 Clothing …" at bounding box center [857, 278] width 203 height 32
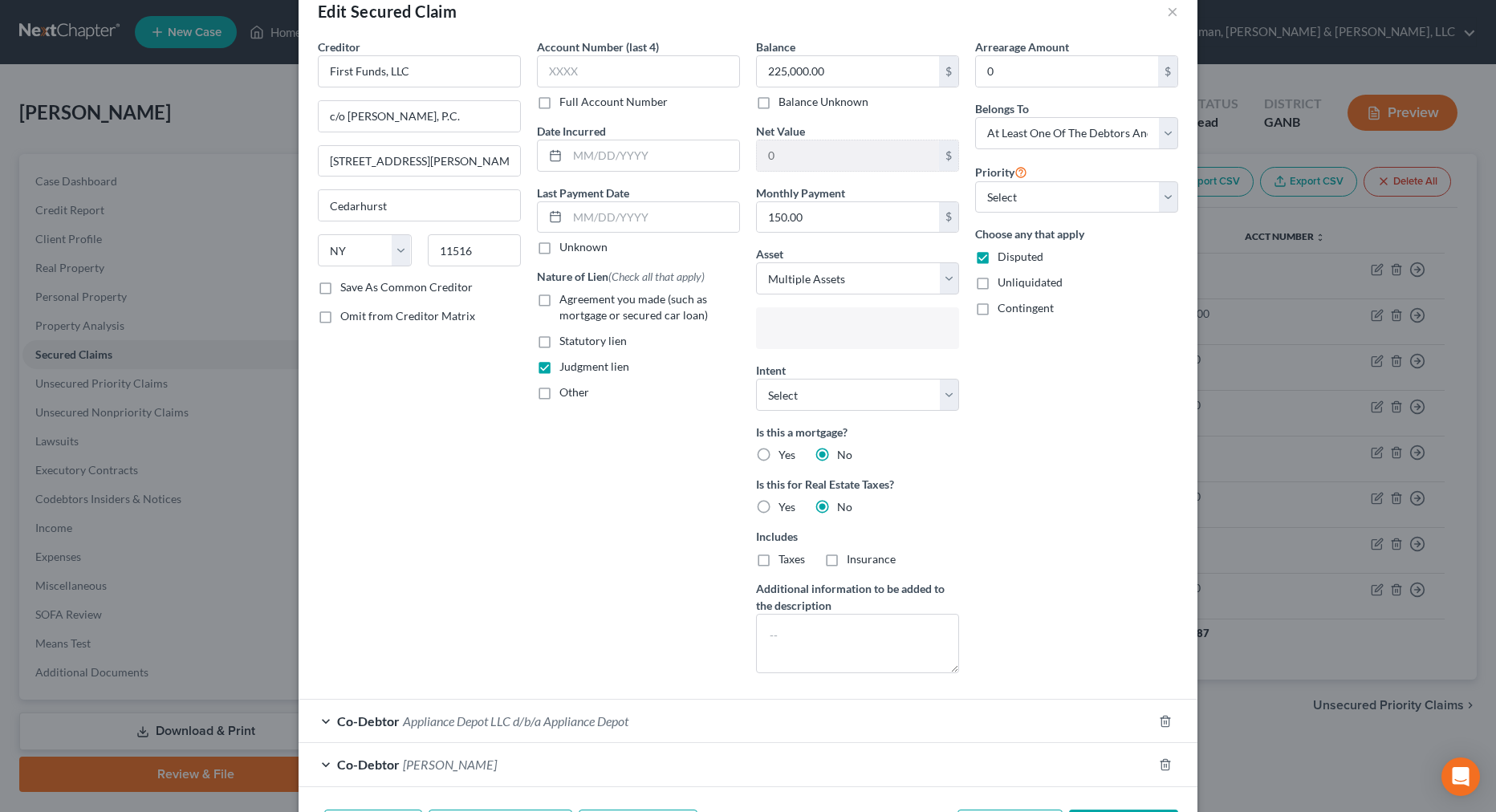
click at [803, 331] on input "text" at bounding box center [856, 329] width 181 height 24
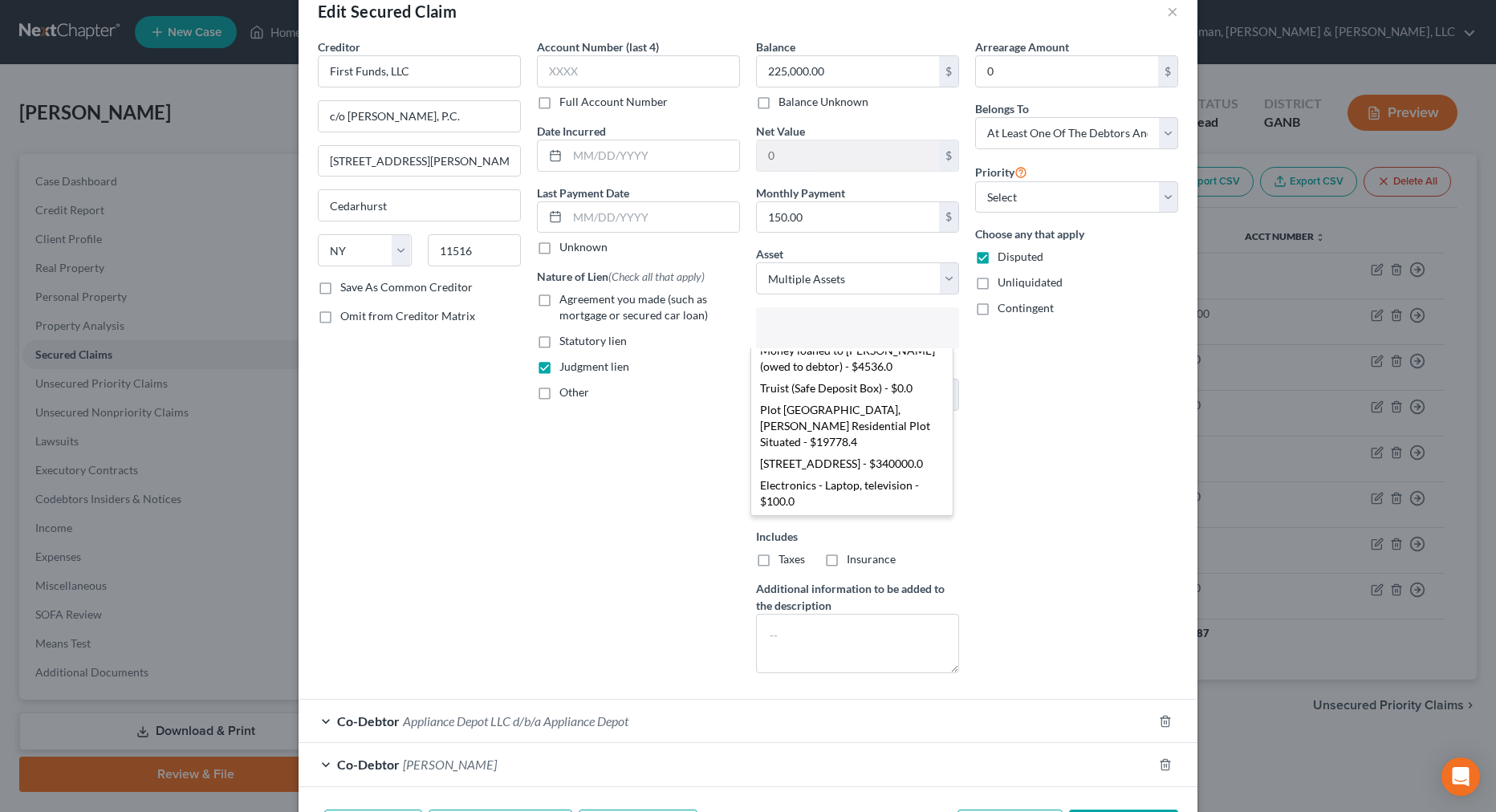
scroll to position [91, 0]
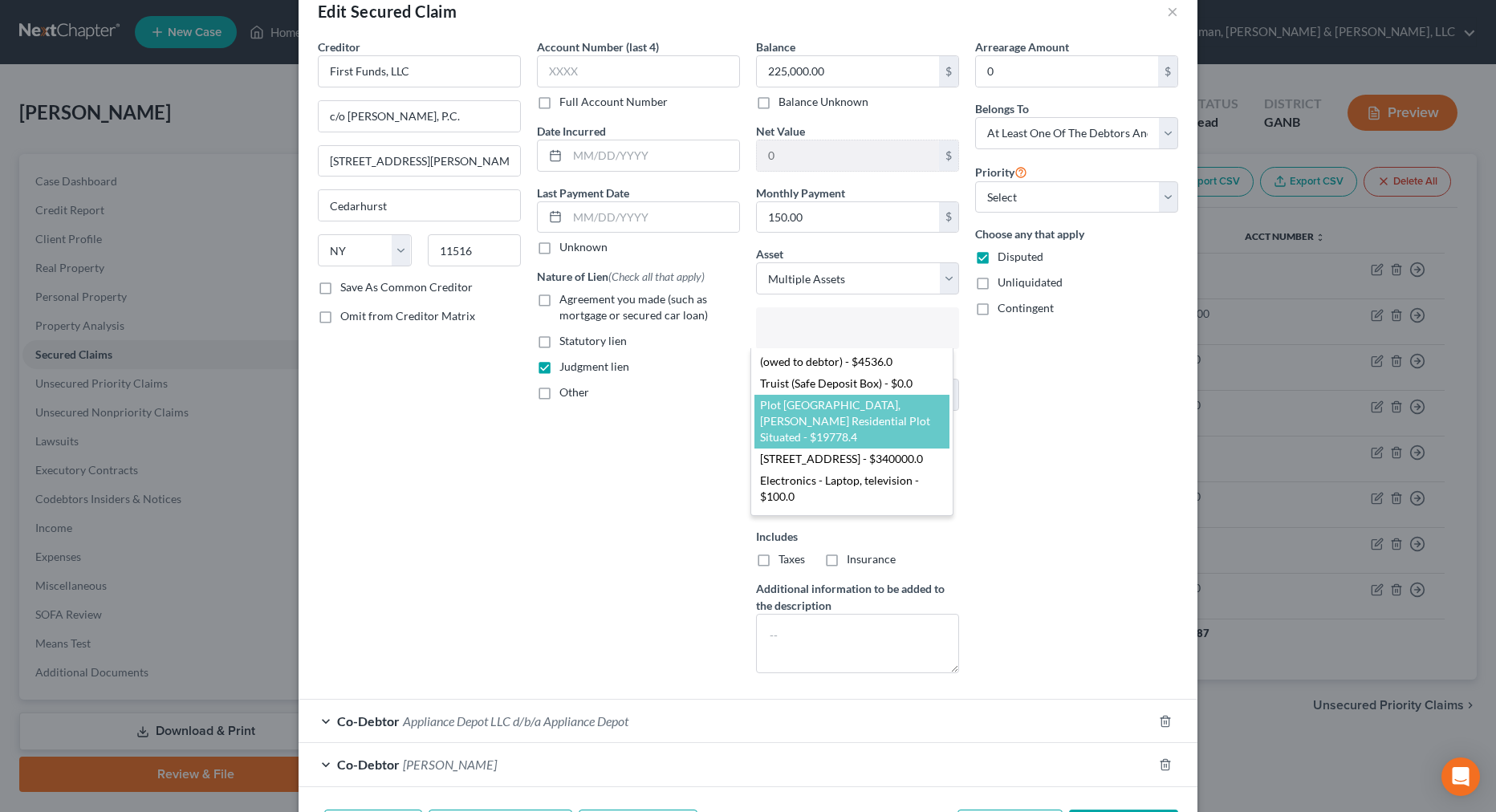
select select "2462362"
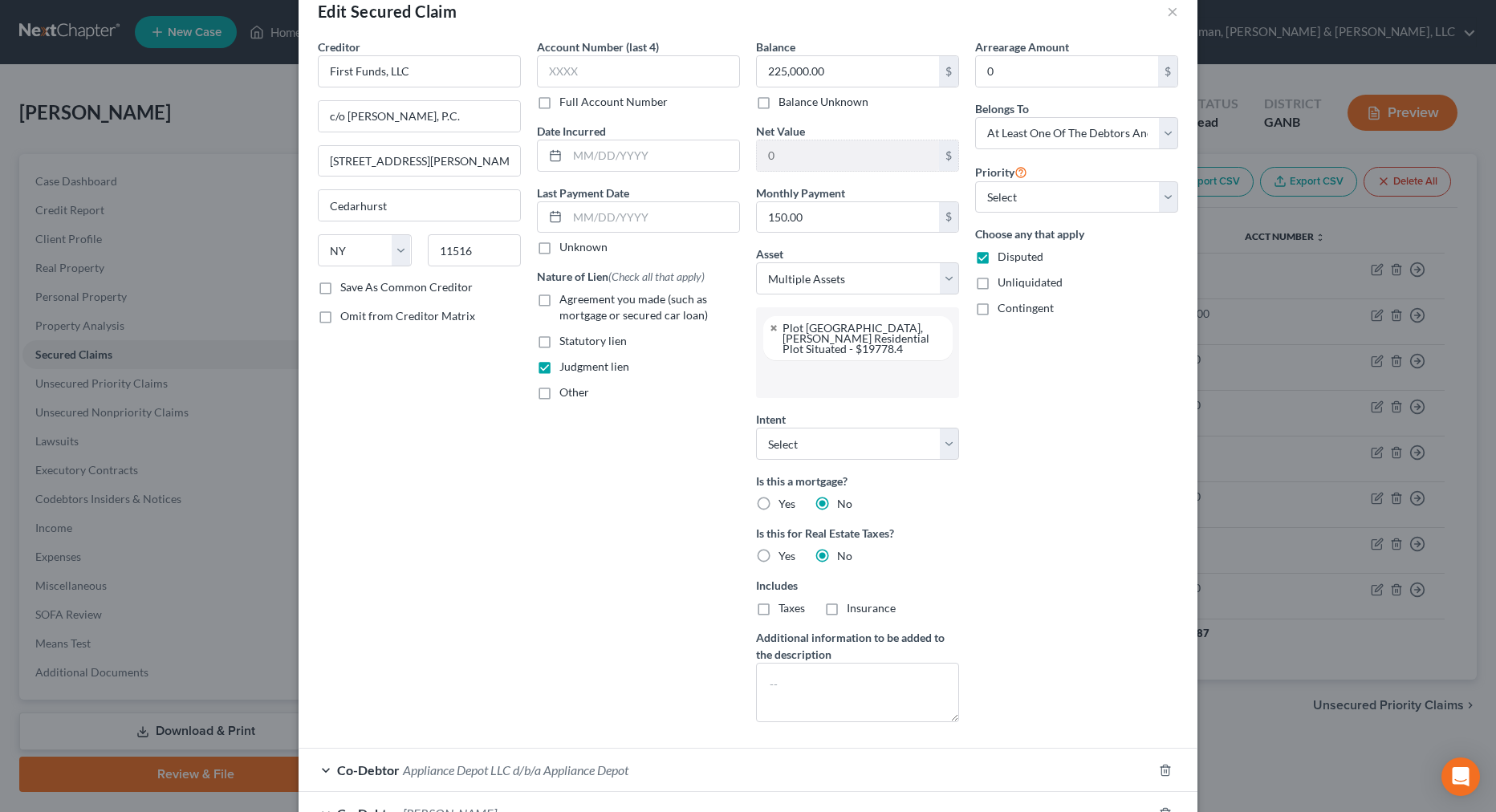
scroll to position [58, 0]
click at [770, 324] on link at bounding box center [774, 328] width 9 height 10
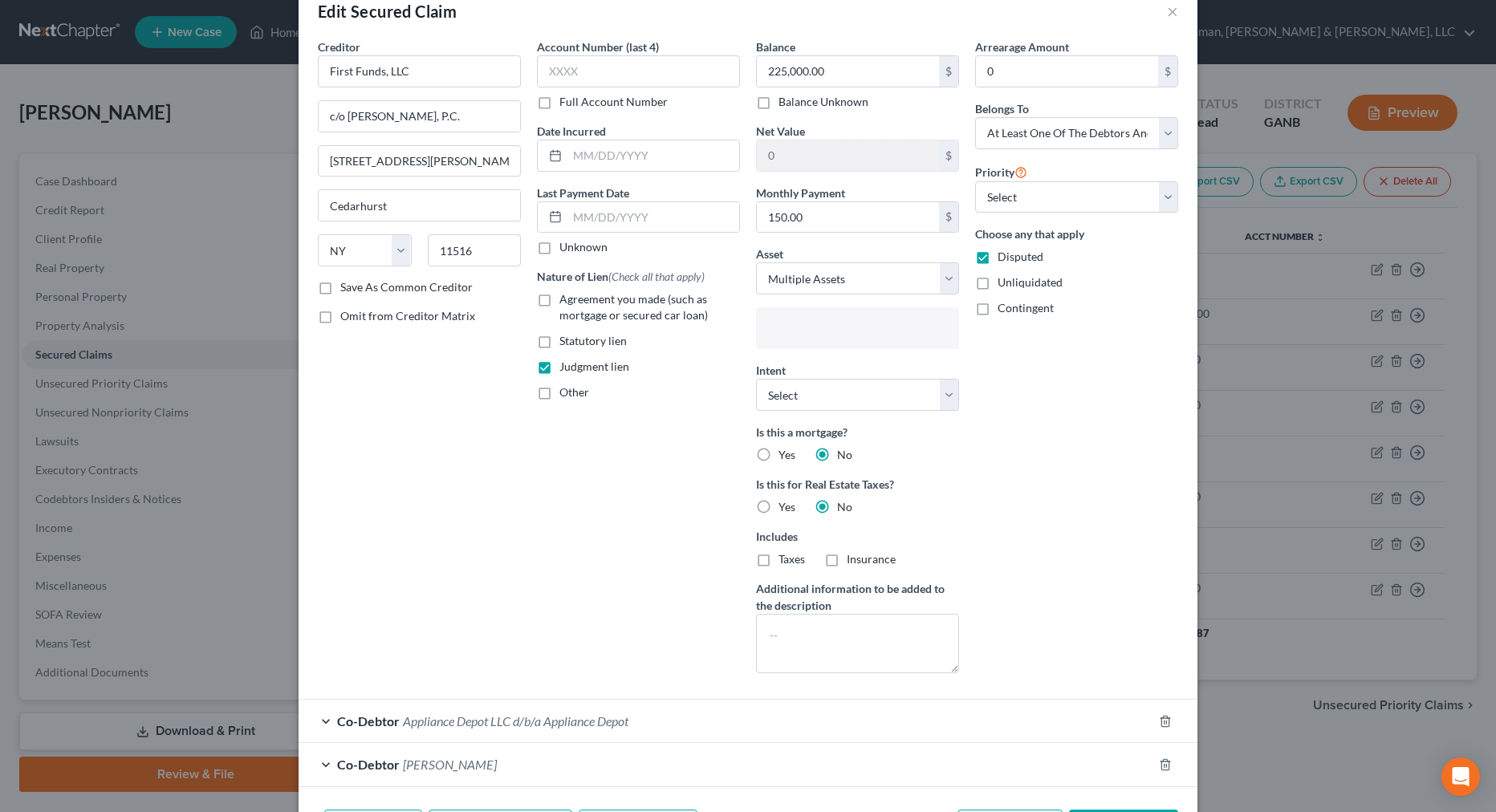
click at [835, 328] on input "text" at bounding box center [856, 329] width 181 height 24
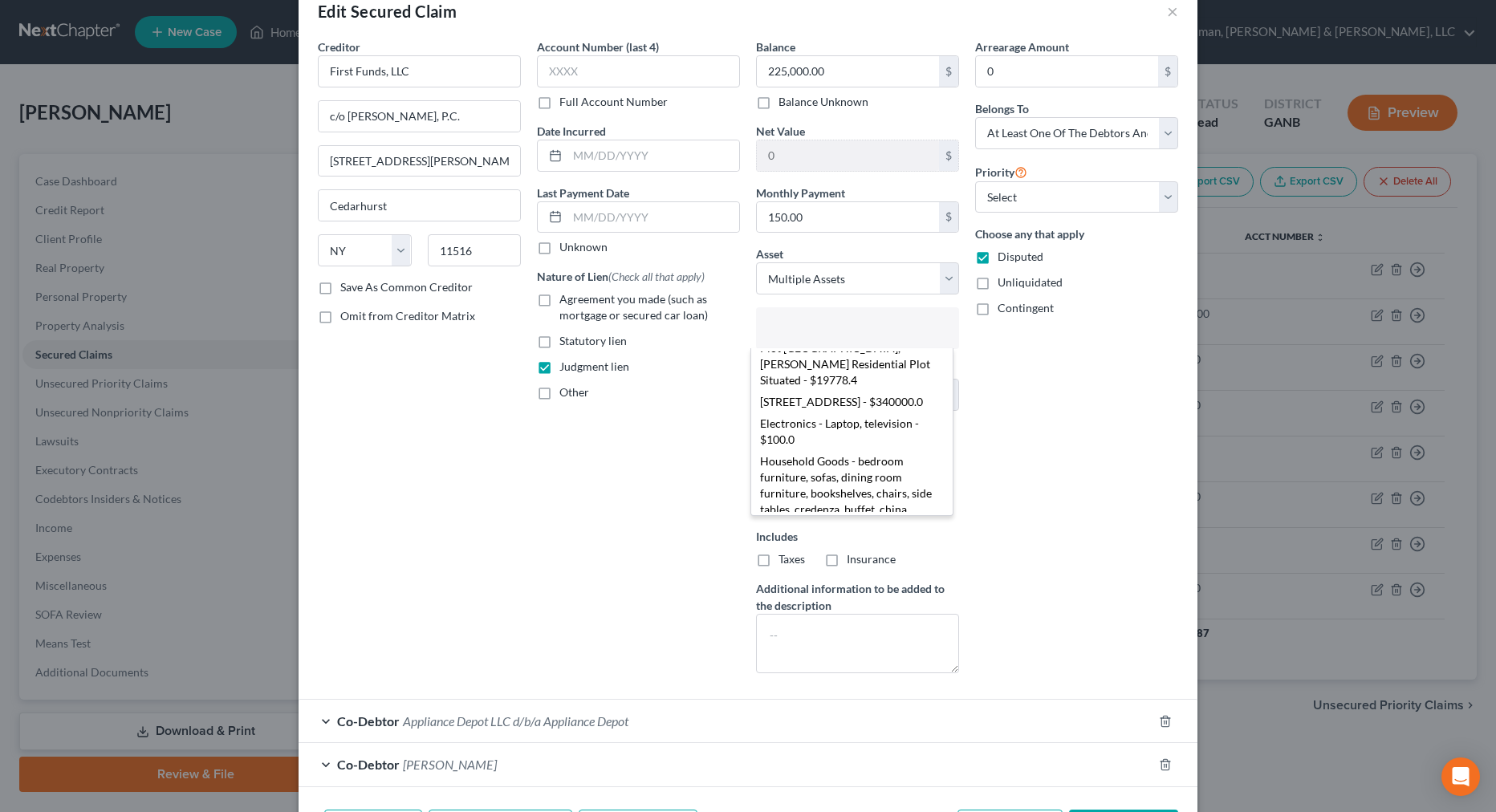
scroll to position [166, 0]
select select "2462377"
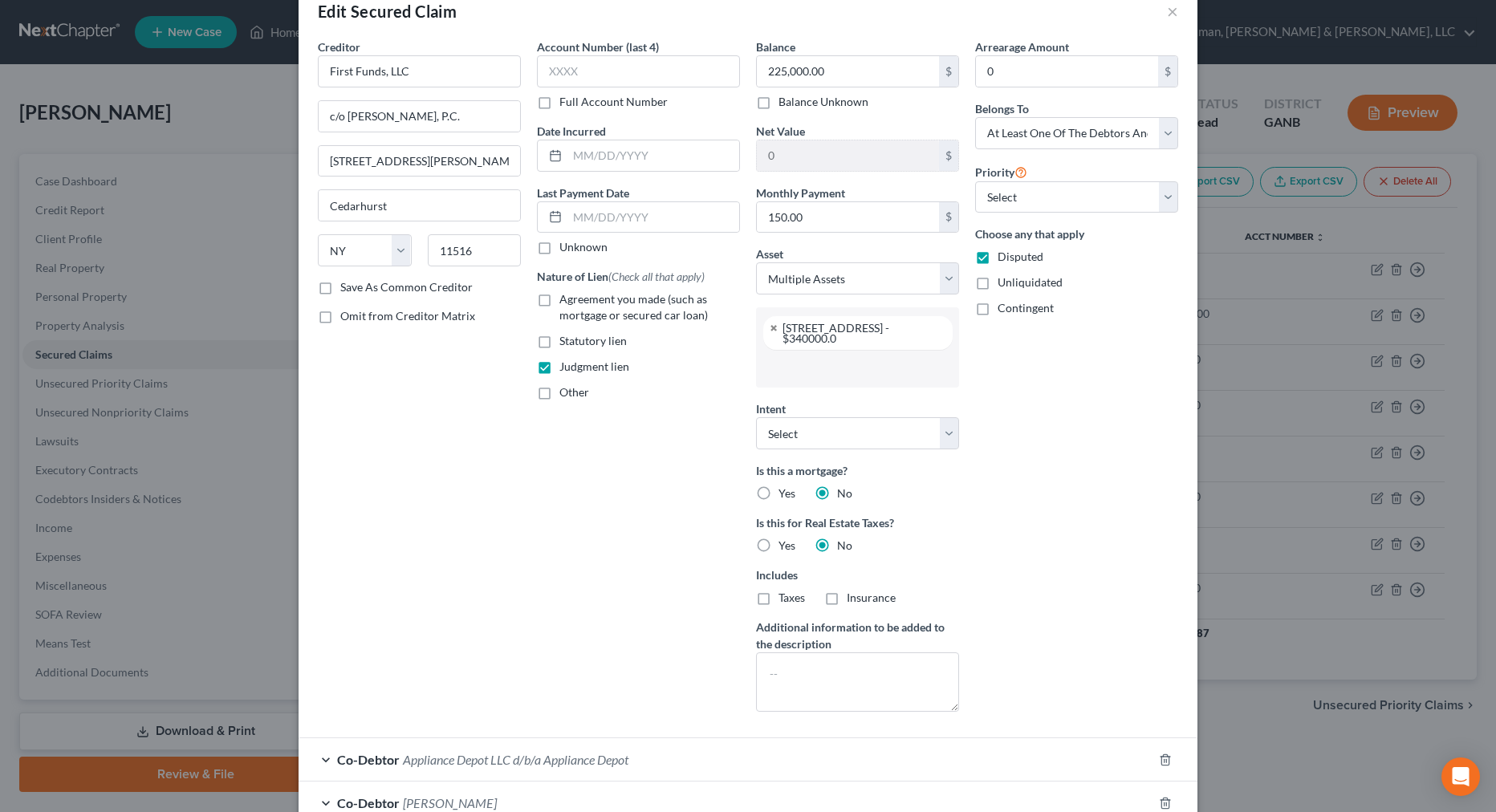
click at [793, 373] on input "text" at bounding box center [856, 368] width 181 height 24
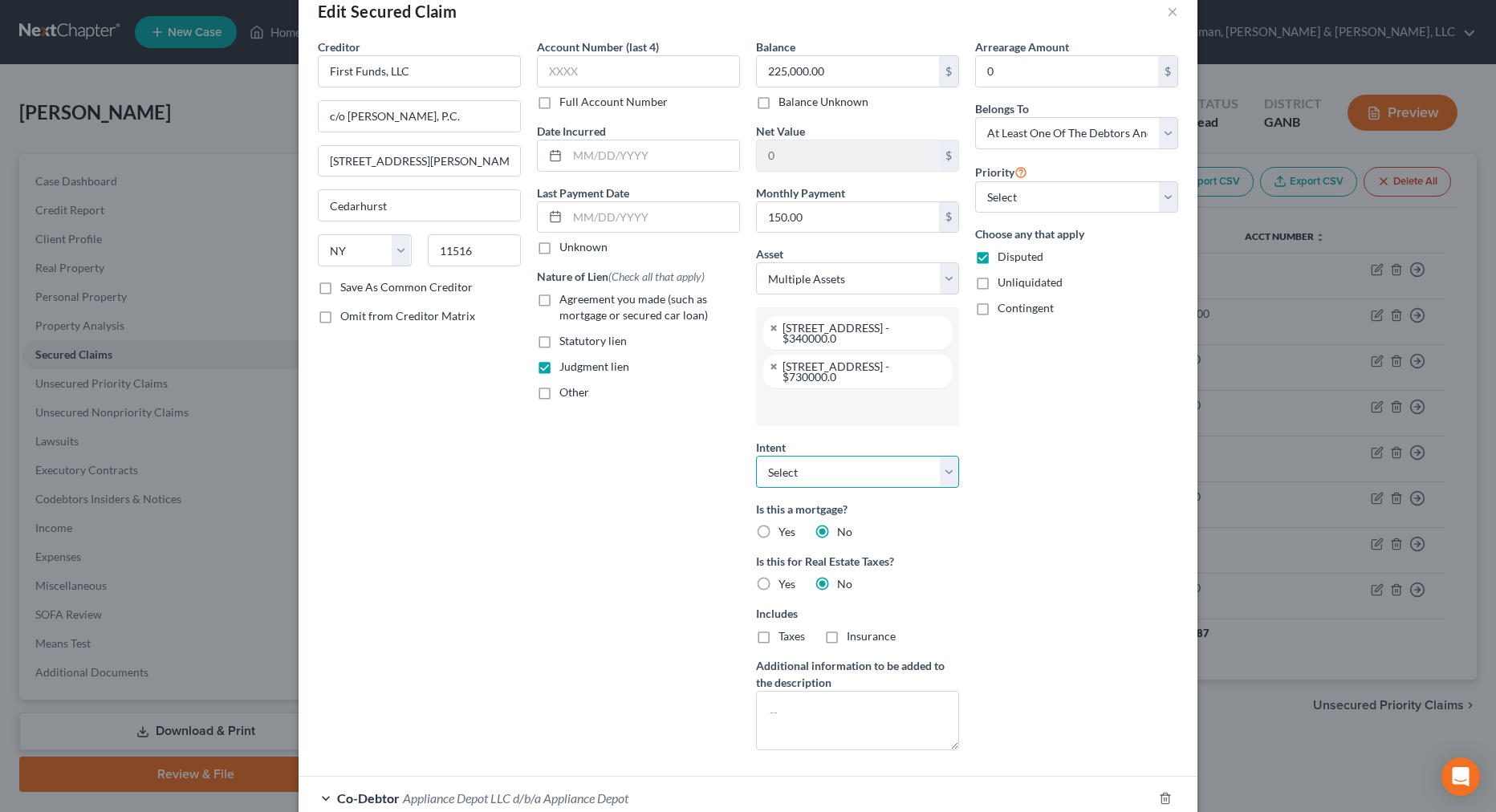
click at [784, 472] on select "Select Surrender Redeem Reaffirm Avoid Other" at bounding box center [857, 472] width 203 height 32
select select "3"
click at [756, 456] on select "Select Surrender Redeem Reaffirm Avoid Other" at bounding box center [857, 472] width 203 height 32
click at [692, 438] on div "Account Number (last 4) Full Account Number Date Incurred Last Payment Date Unk…" at bounding box center [638, 400] width 219 height 724
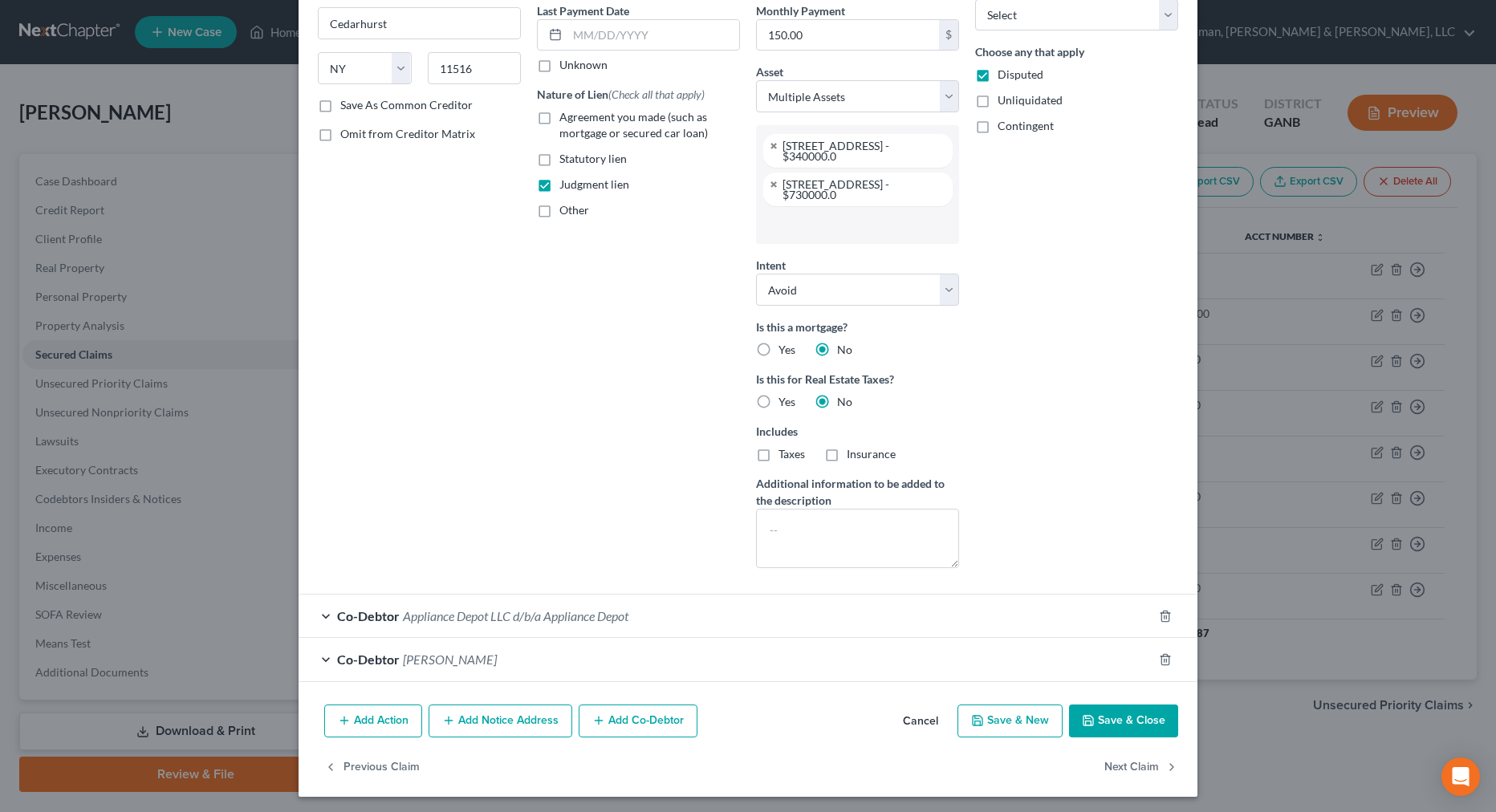
scroll to position [221, 0]
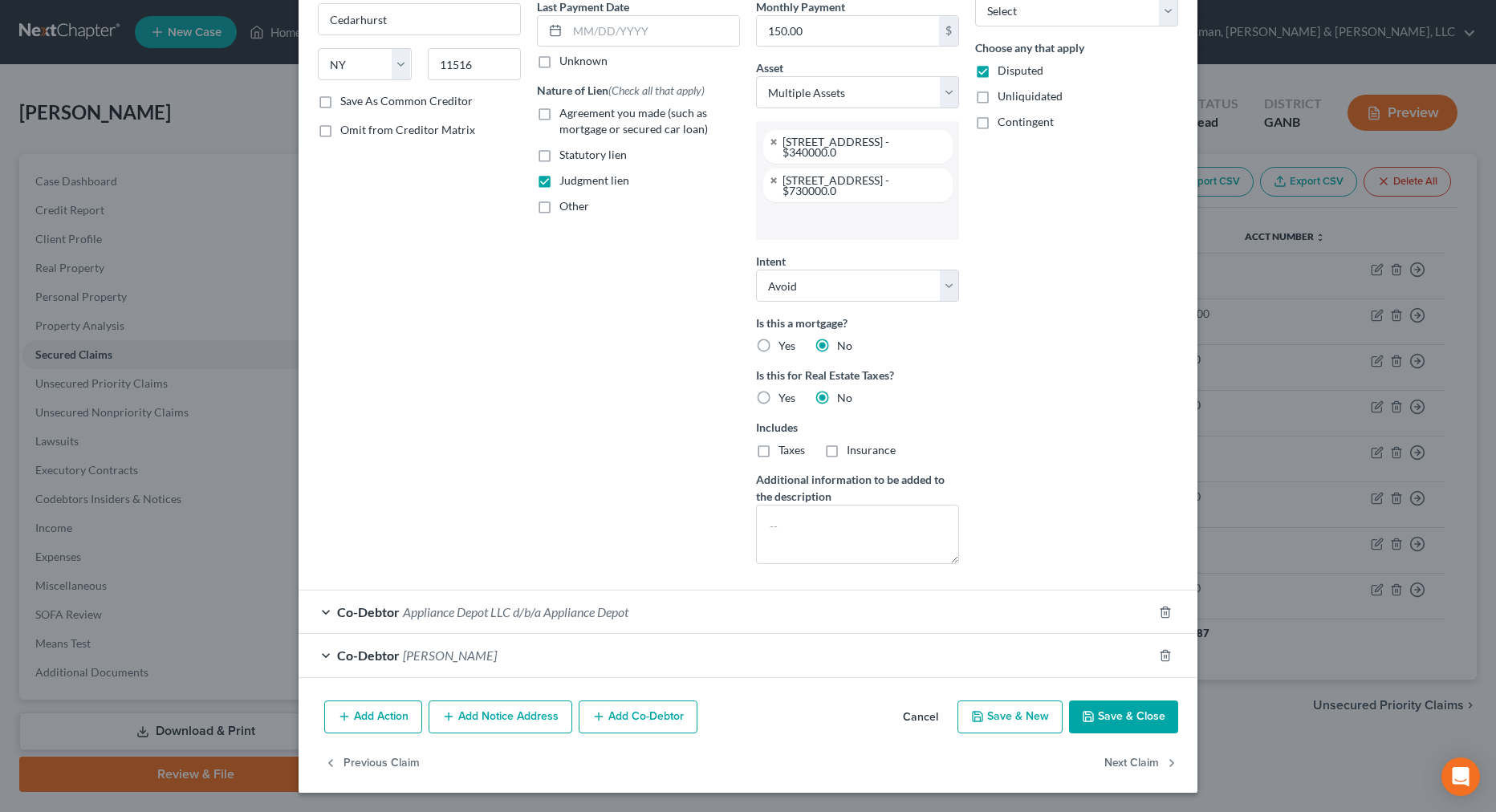
click at [1084, 710] on button "Save & Close" at bounding box center [1124, 717] width 109 height 34
select select
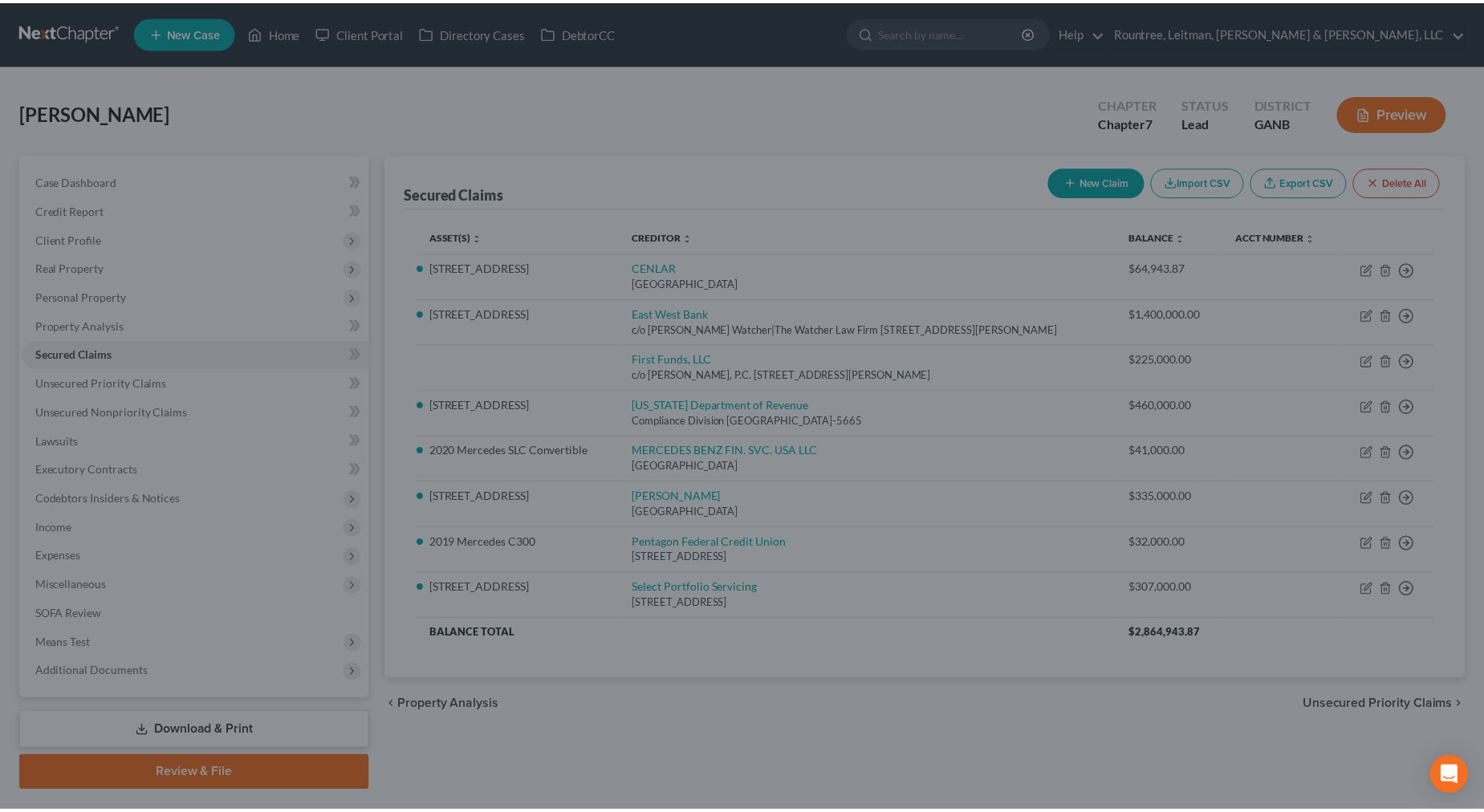
scroll to position [90, 0]
